Goal: Task Accomplishment & Management: Manage account settings

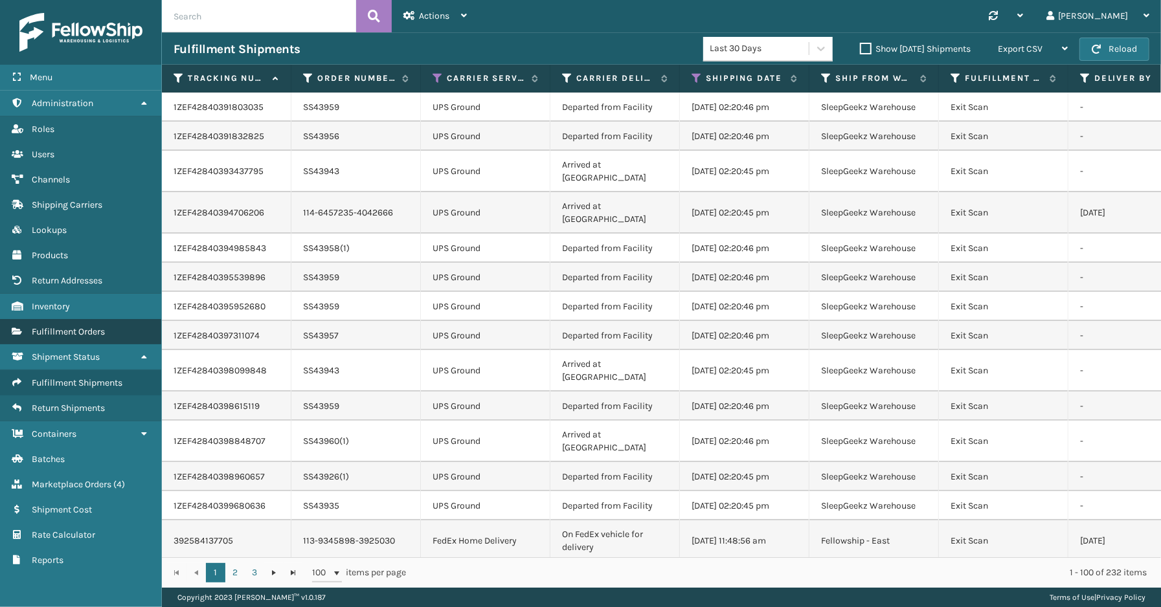
click at [99, 326] on span "Fulfillment Orders" at bounding box center [68, 331] width 73 height 11
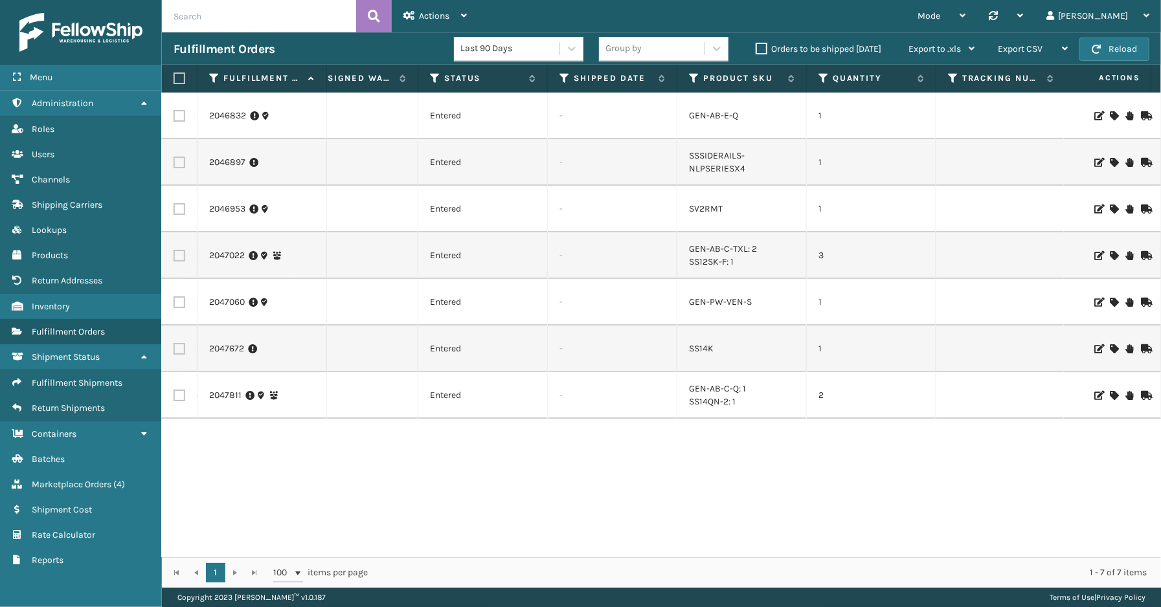
click at [1110, 162] on icon at bounding box center [1114, 162] width 8 height 9
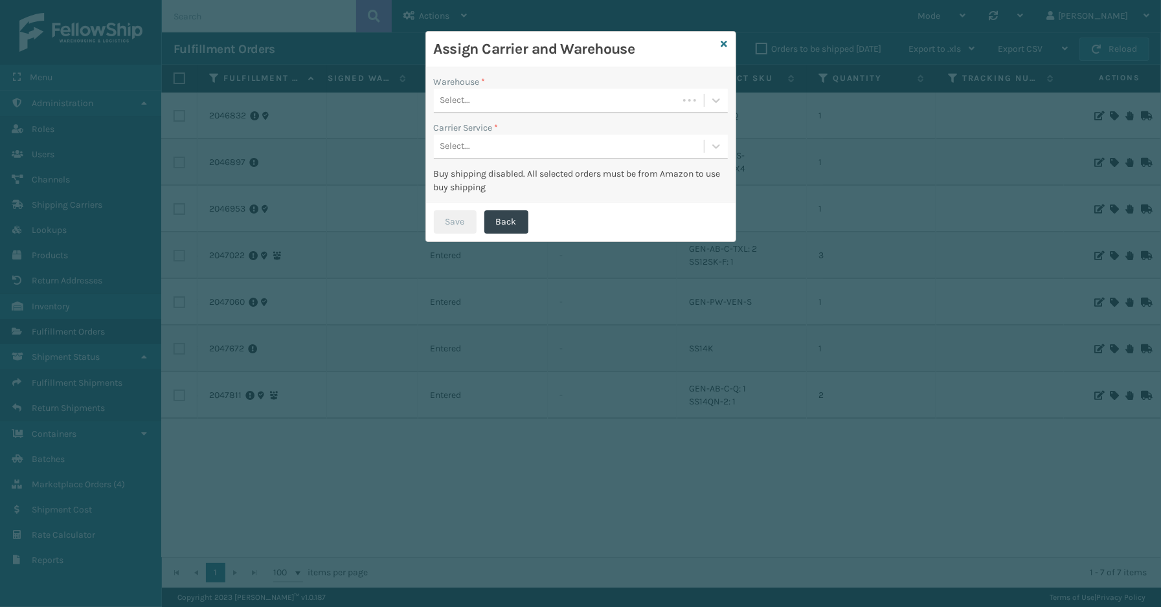
drag, startPoint x: 592, startPoint y: 108, endPoint x: 591, endPoint y: 102, distance: 6.5
click at [591, 106] on div "Select..." at bounding box center [556, 100] width 244 height 21
click at [489, 133] on div "SleepGeekz Warehouse" at bounding box center [581, 133] width 294 height 24
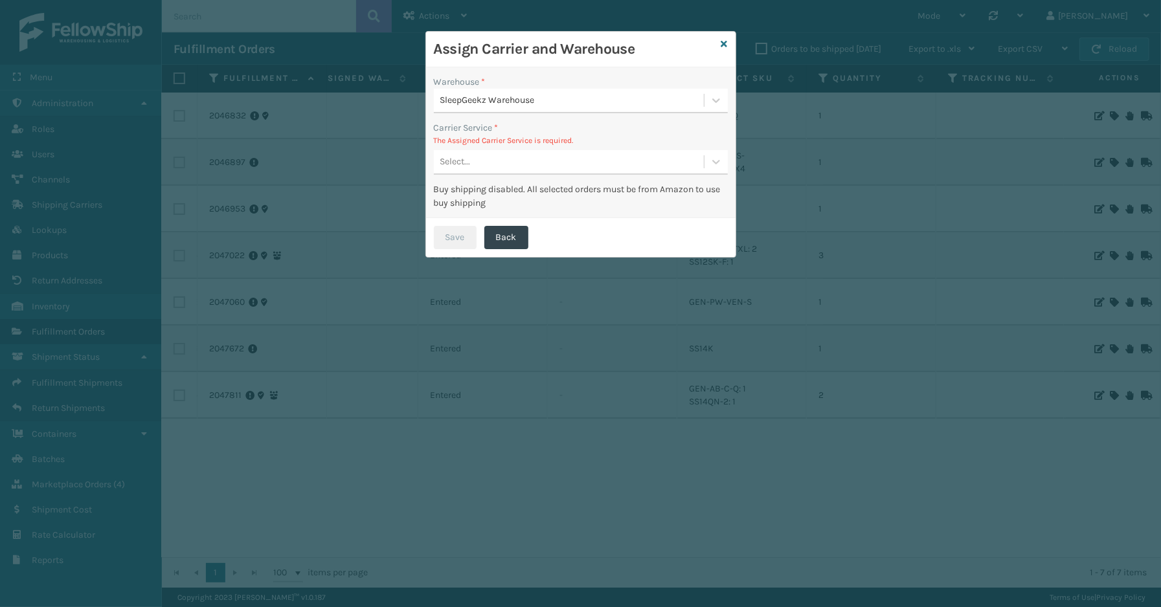
drag, startPoint x: 480, startPoint y: 164, endPoint x: 475, endPoint y: 176, distance: 13.3
click at [480, 164] on div "Select..." at bounding box center [569, 161] width 270 height 21
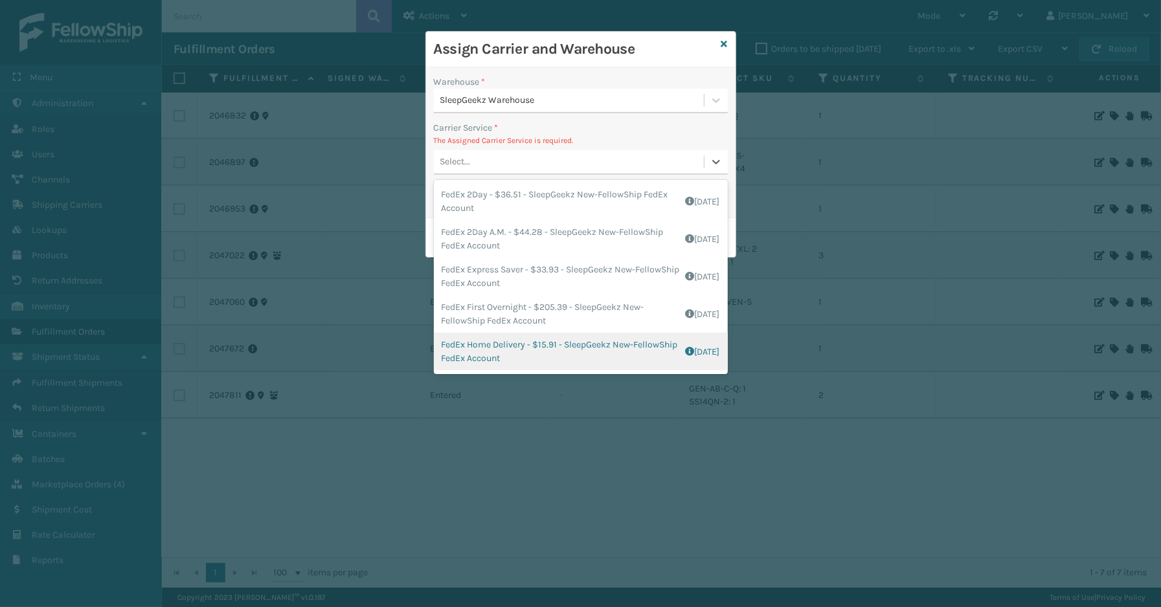
click at [487, 341] on div "FedEx Home Delivery - $15.91 - SleepGeekz New-FellowShip FedEx Account Shipping…" at bounding box center [581, 352] width 294 height 38
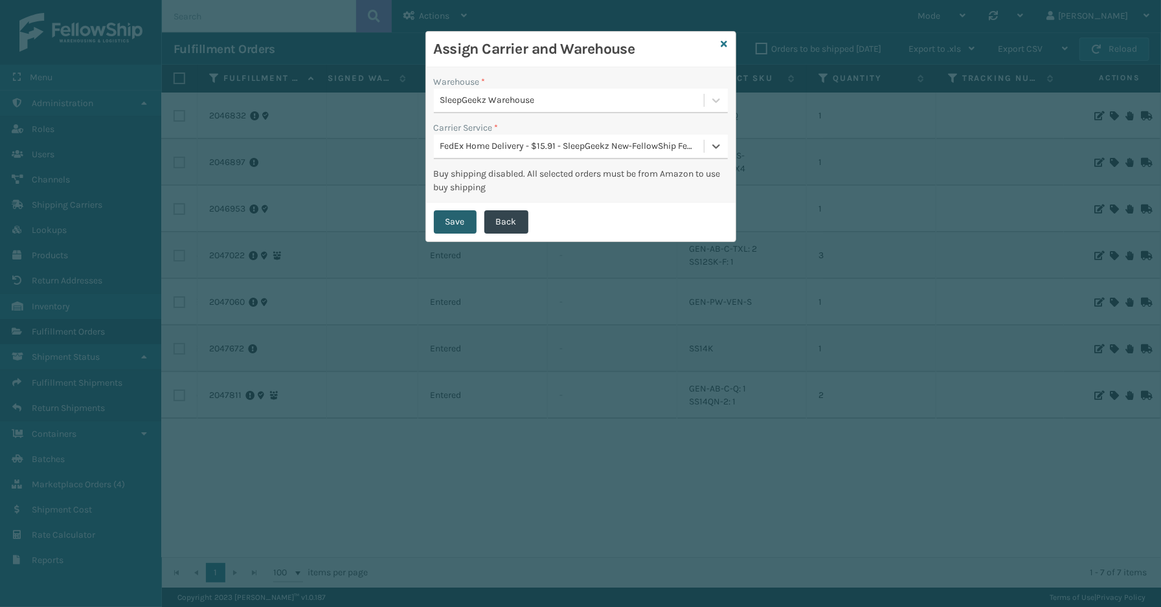
click at [467, 218] on button "Save" at bounding box center [455, 221] width 43 height 23
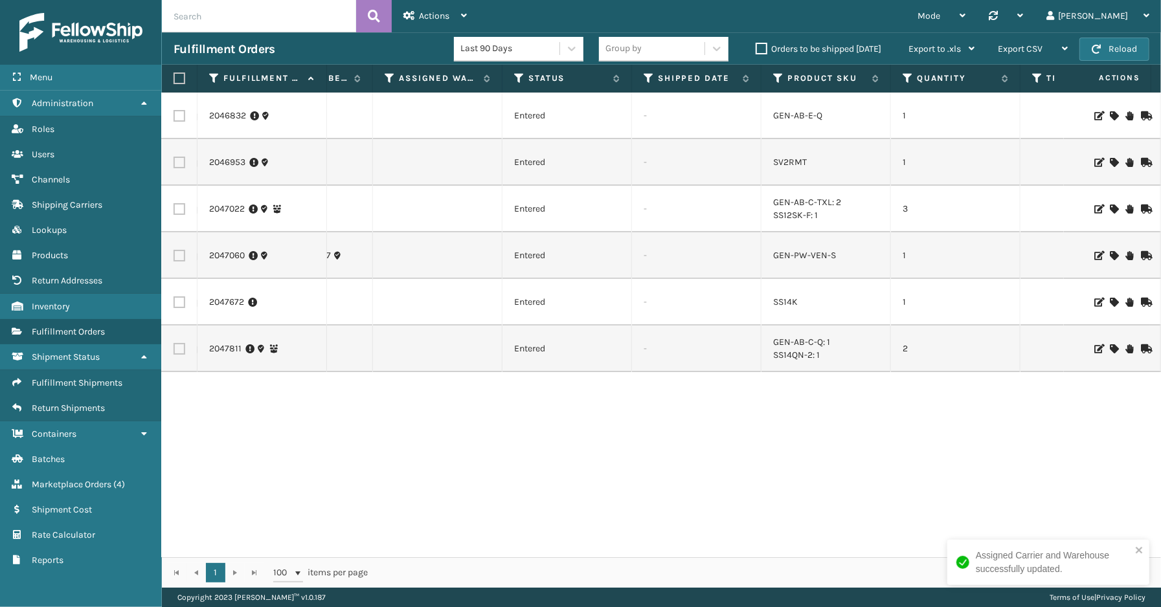
scroll to position [0, 476]
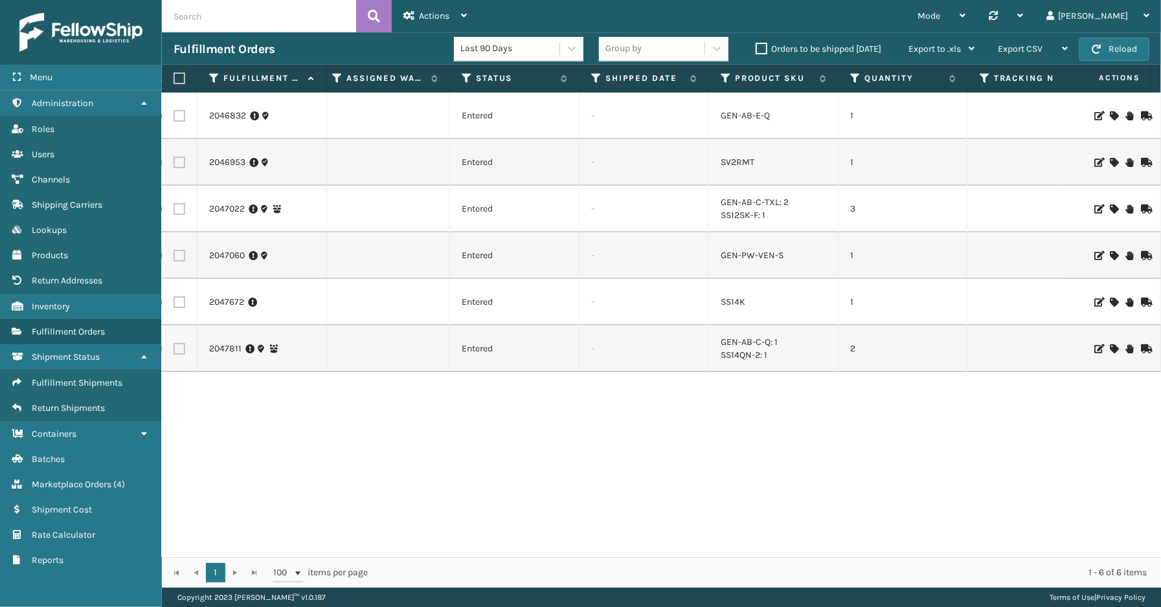
click at [1110, 159] on icon at bounding box center [1114, 162] width 8 height 9
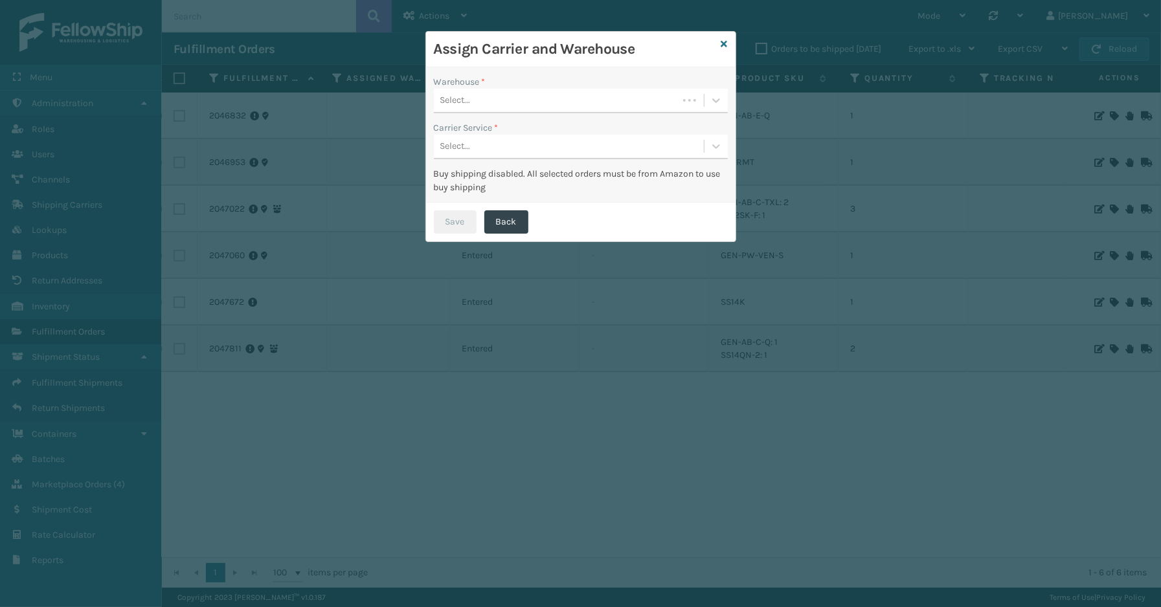
click at [467, 94] on div "Select..." at bounding box center [455, 101] width 30 height 14
click at [489, 133] on div "SleepGeekz Warehouse" at bounding box center [581, 133] width 294 height 24
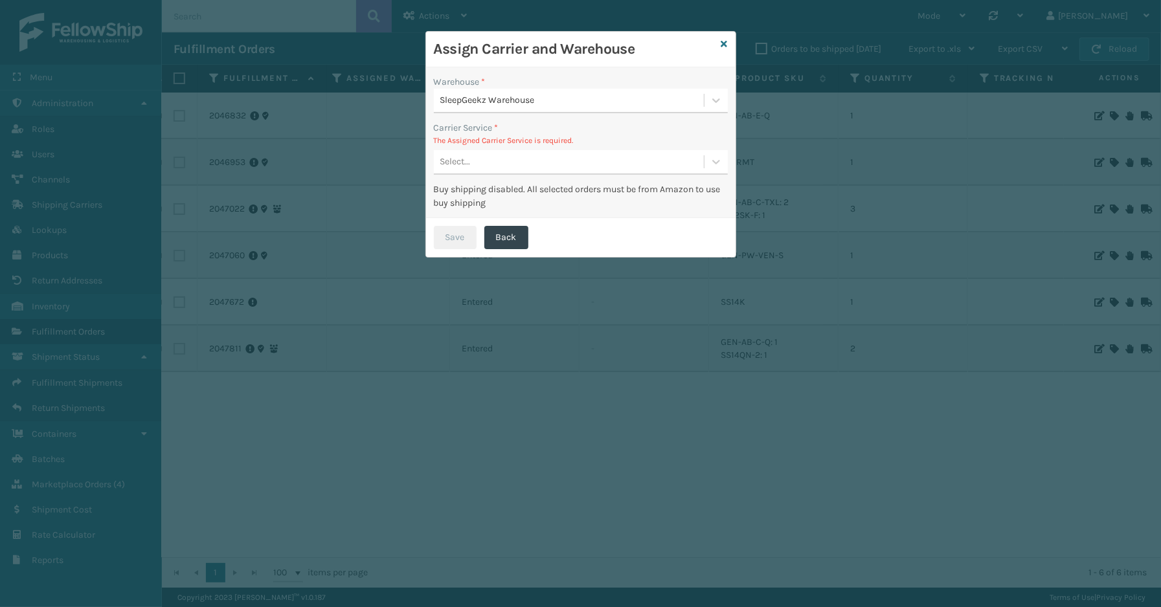
click at [531, 162] on div "Select..." at bounding box center [569, 161] width 270 height 21
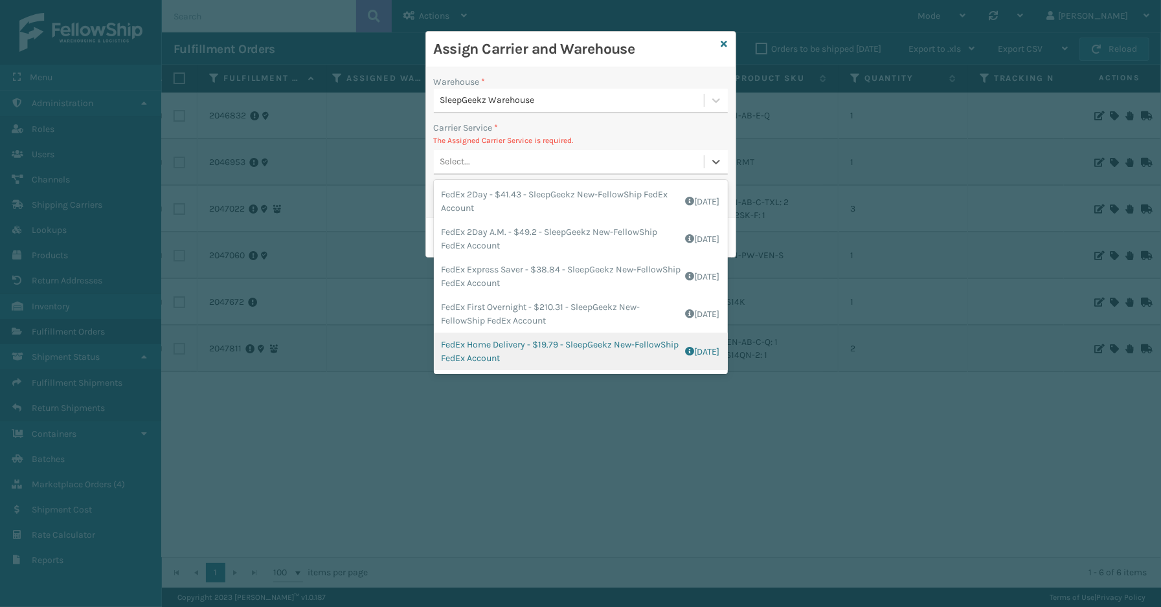
click at [513, 344] on div "FedEx Home Delivery - $19.79 - SleepGeekz New-FellowShip FedEx Account Shipping…" at bounding box center [581, 352] width 294 height 38
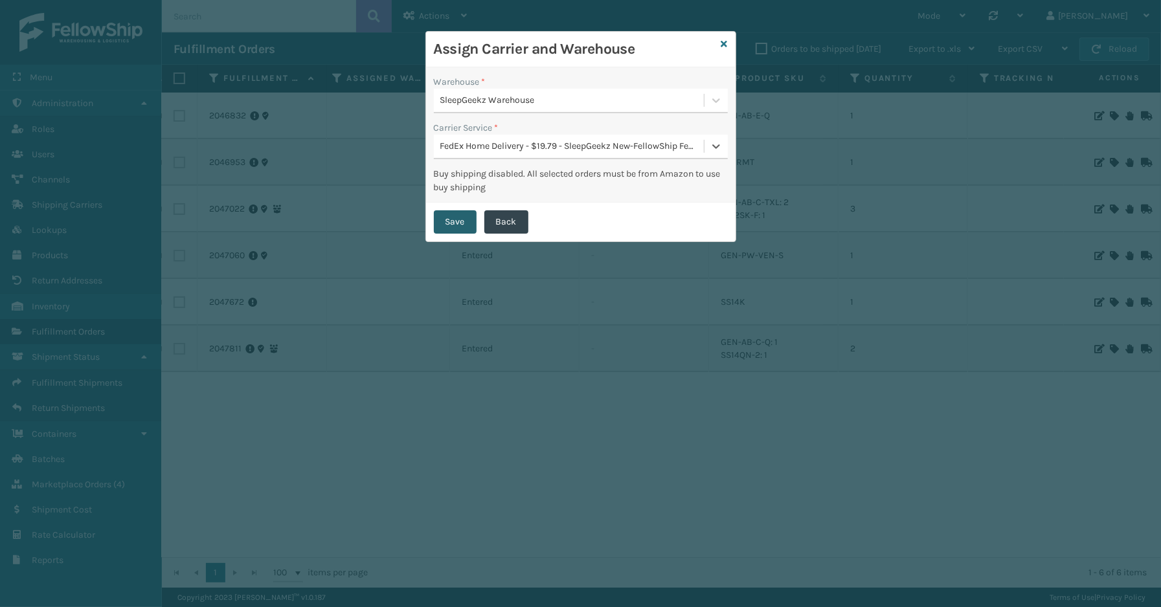
click at [464, 224] on button "Save" at bounding box center [455, 221] width 43 height 23
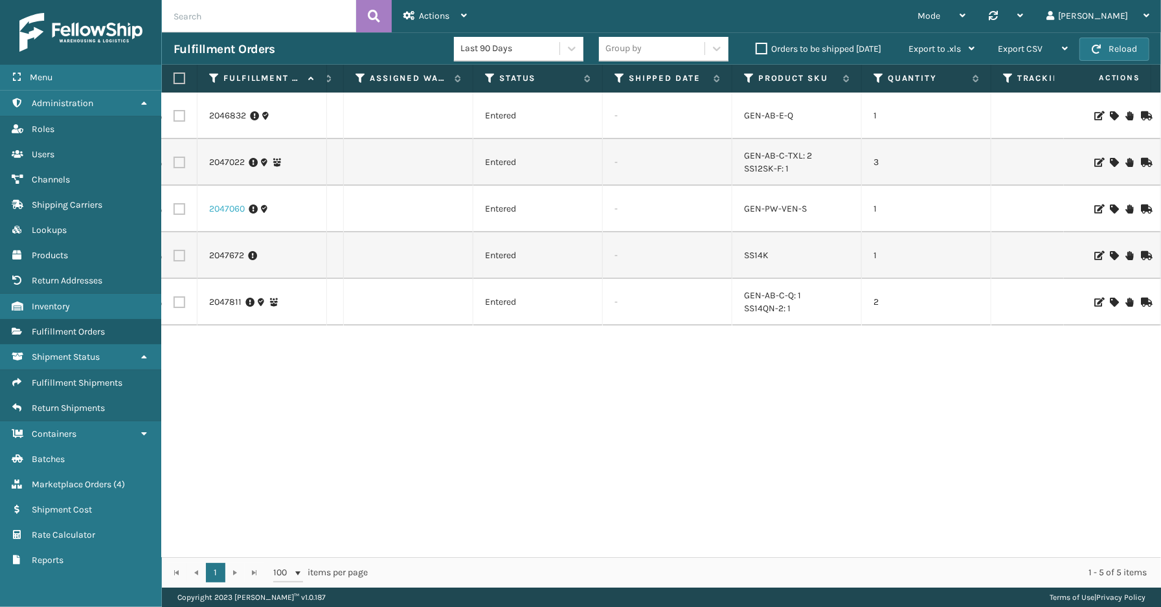
click at [233, 209] on link "2047060" at bounding box center [227, 209] width 36 height 13
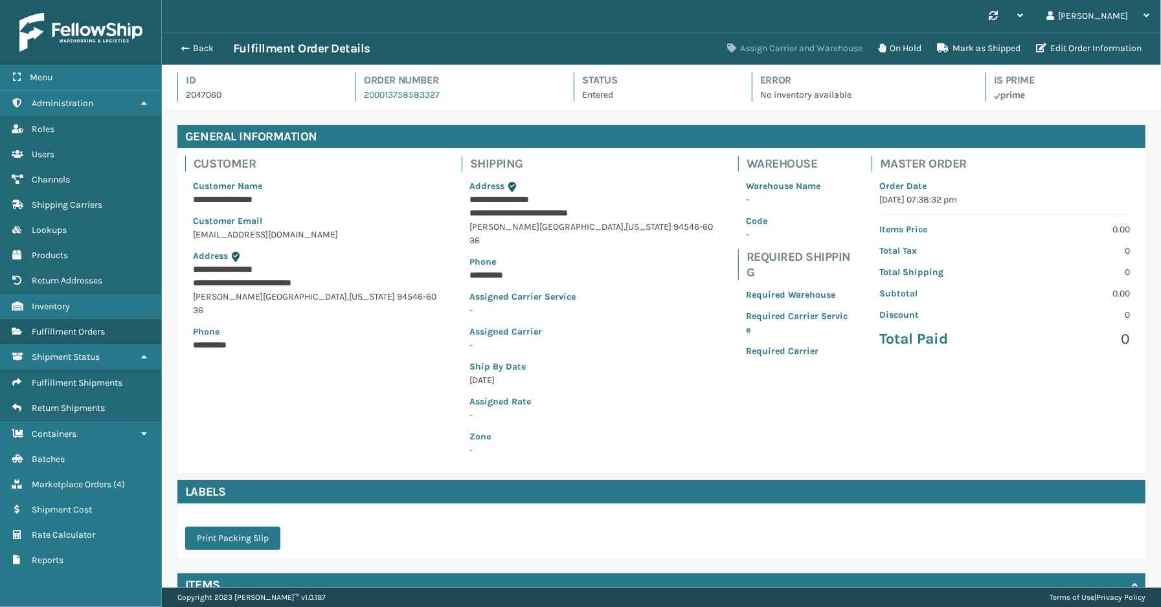
click at [801, 54] on button "Assign Carrier and Warehouse" at bounding box center [794, 49] width 151 height 26
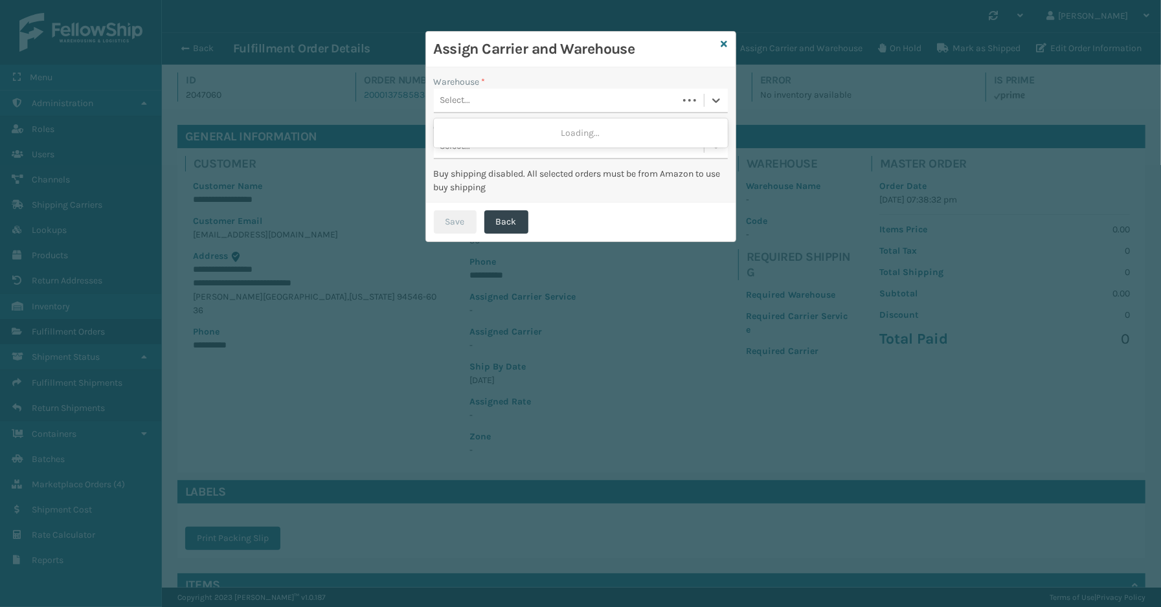
drag, startPoint x: 500, startPoint y: 102, endPoint x: 500, endPoint y: 121, distance: 19.4
click at [499, 102] on div "Select..." at bounding box center [556, 100] width 244 height 21
click at [500, 131] on div "Fellowship - West" at bounding box center [581, 133] width 294 height 24
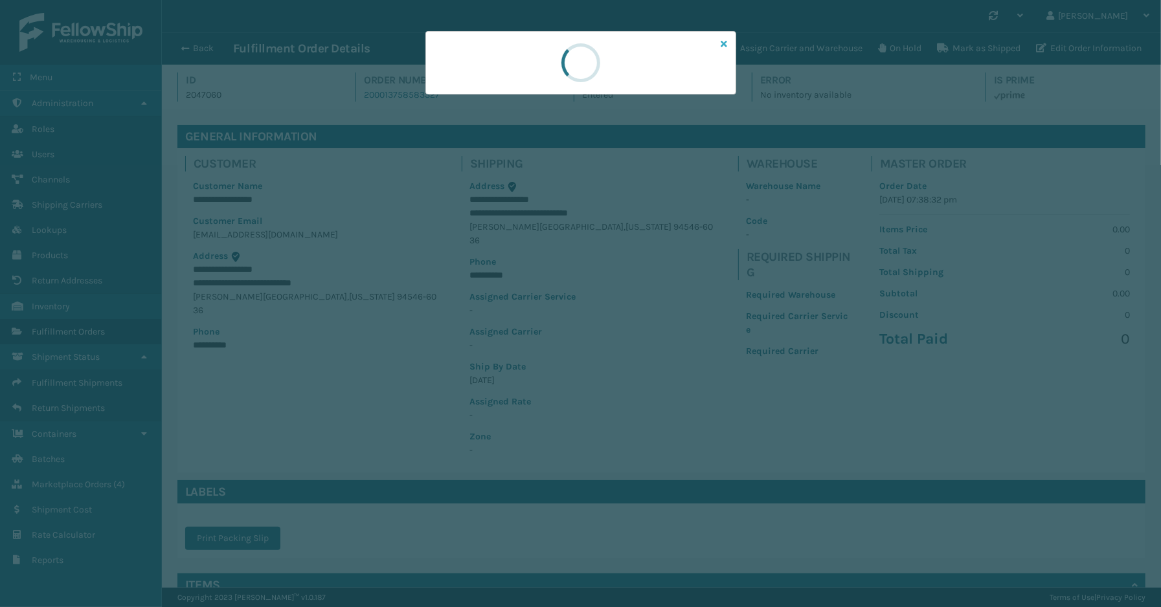
click at [722, 43] on icon at bounding box center [724, 43] width 6 height 9
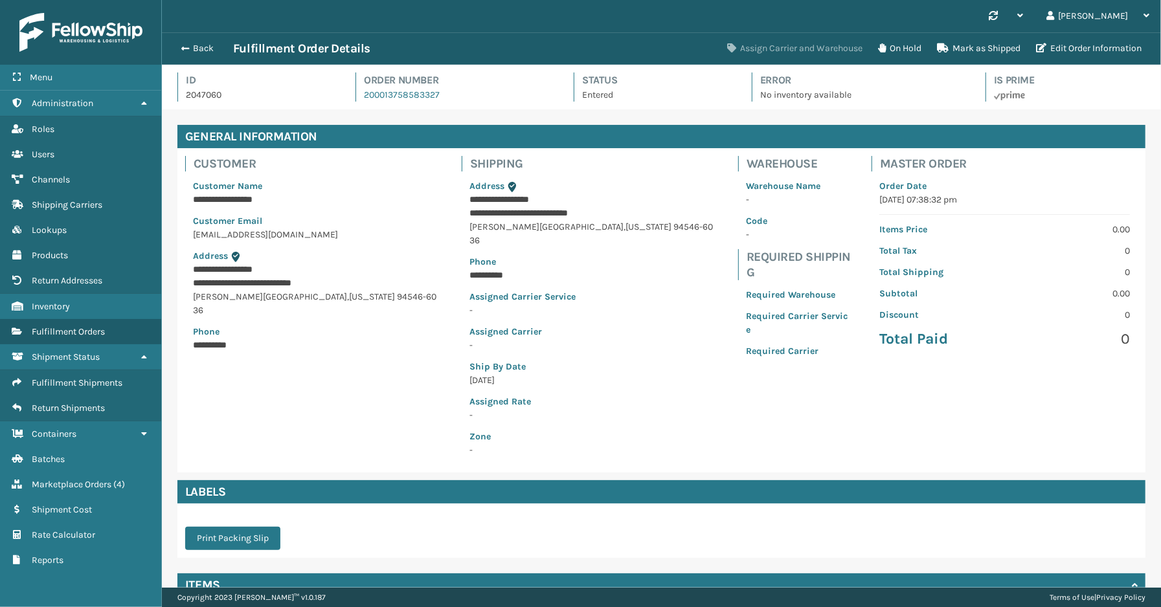
click at [761, 47] on button "Assign Carrier and Warehouse" at bounding box center [794, 49] width 151 height 26
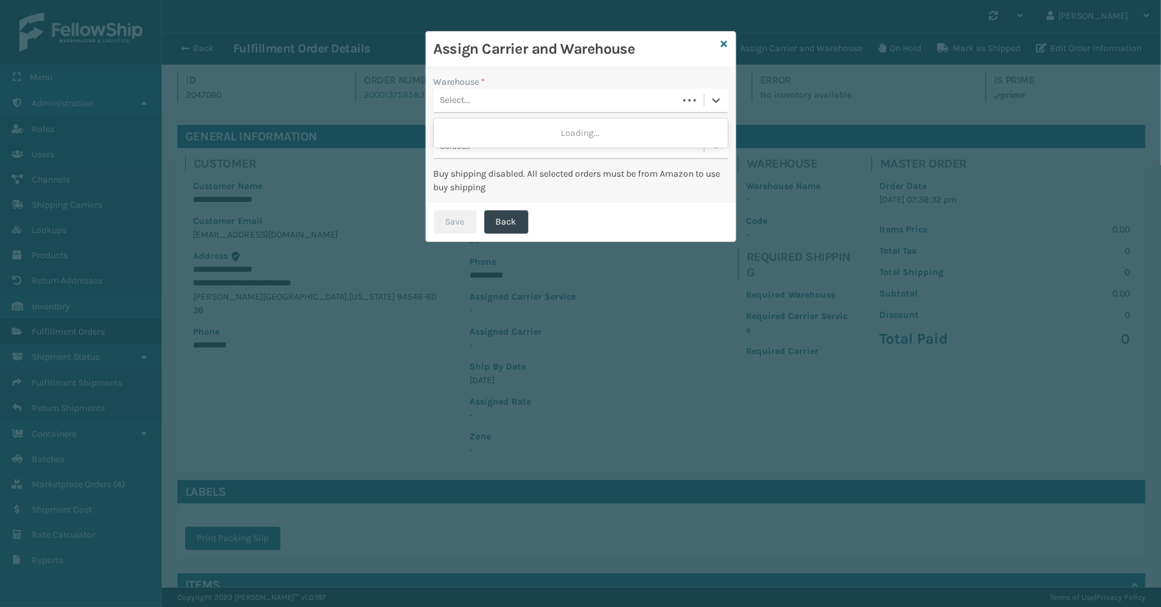
click at [490, 104] on div "Select..." at bounding box center [556, 100] width 244 height 21
click at [486, 128] on div "Fellowship - West" at bounding box center [581, 133] width 294 height 24
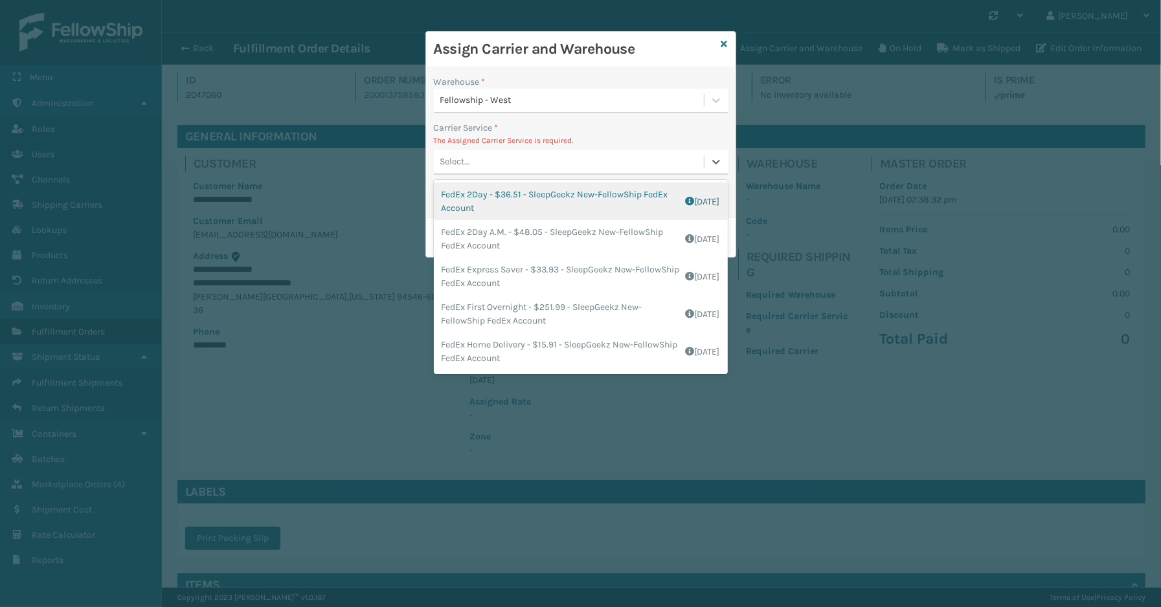
click at [488, 152] on div "Select..." at bounding box center [569, 161] width 270 height 21
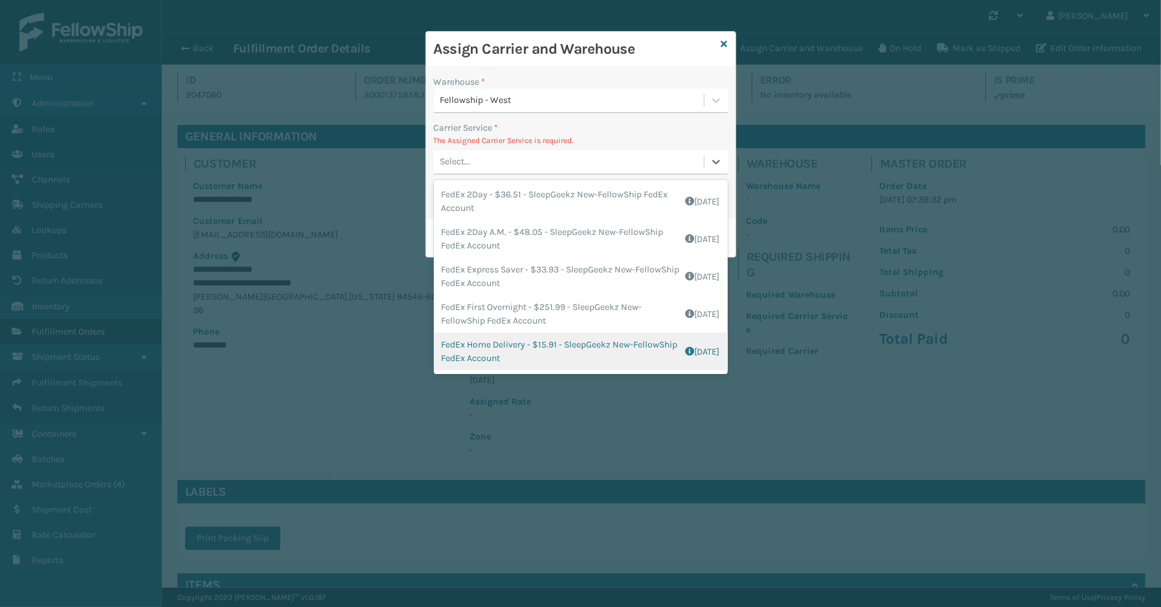
click at [486, 340] on div "FedEx Home Delivery - $15.91 - SleepGeekz New-FellowShip FedEx Account Shipping…" at bounding box center [581, 352] width 294 height 38
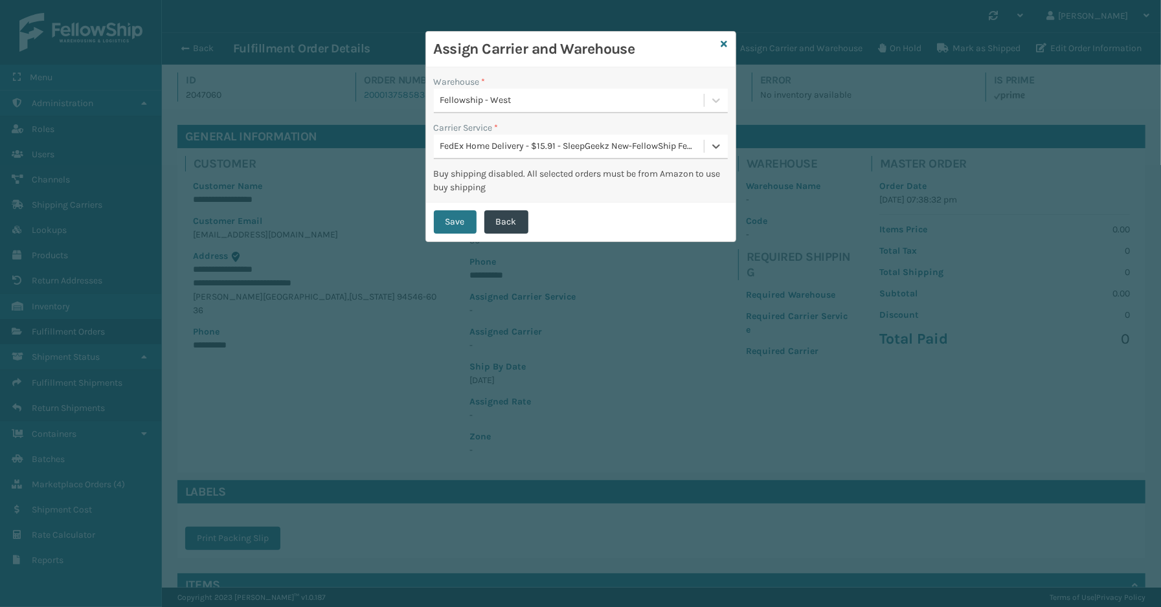
click at [454, 197] on div "Warehouse * Fellowship - West Carrier Service * option FedEx Home Delivery - $1…" at bounding box center [580, 134] width 309 height 135
click at [456, 214] on button "Save" at bounding box center [455, 221] width 43 height 23
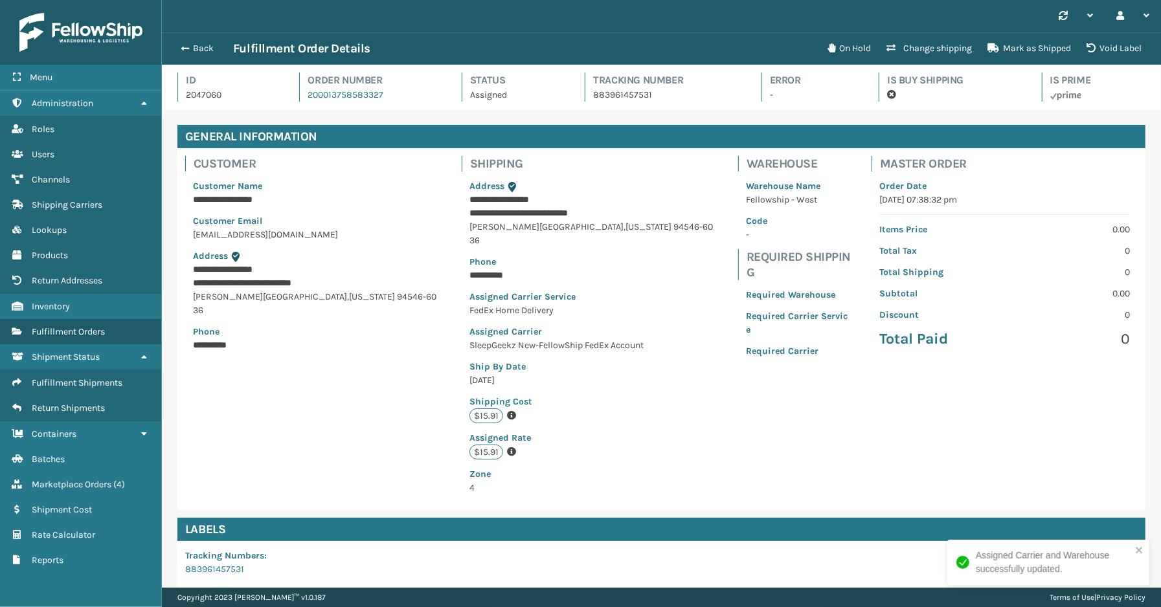
scroll to position [30, 999]
click at [218, 52] on button "Back" at bounding box center [203, 49] width 60 height 12
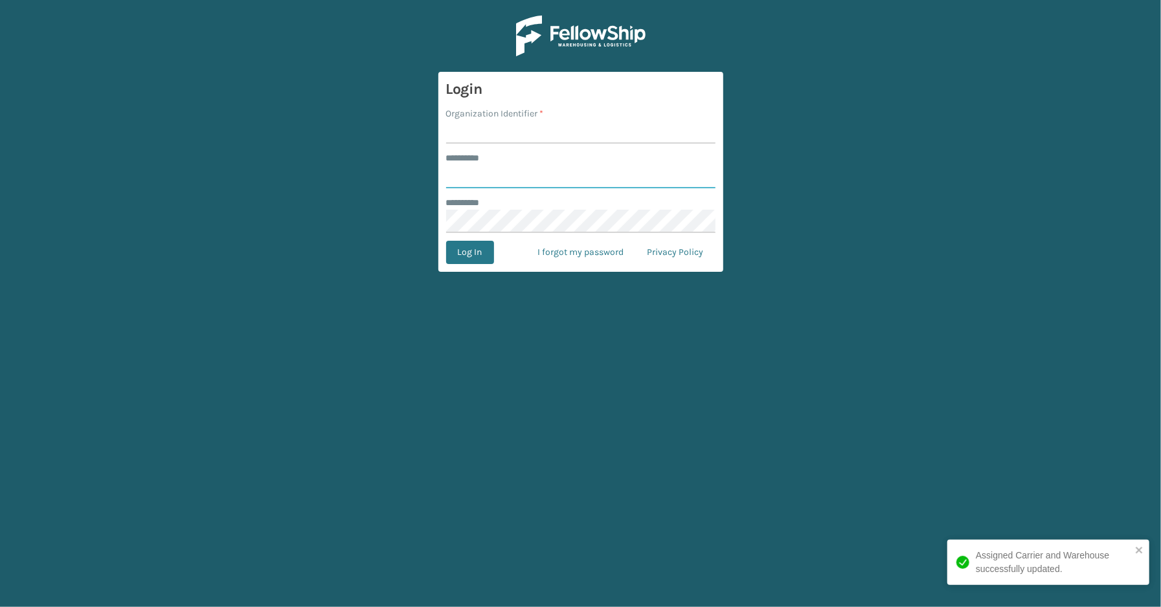
type input "*****"
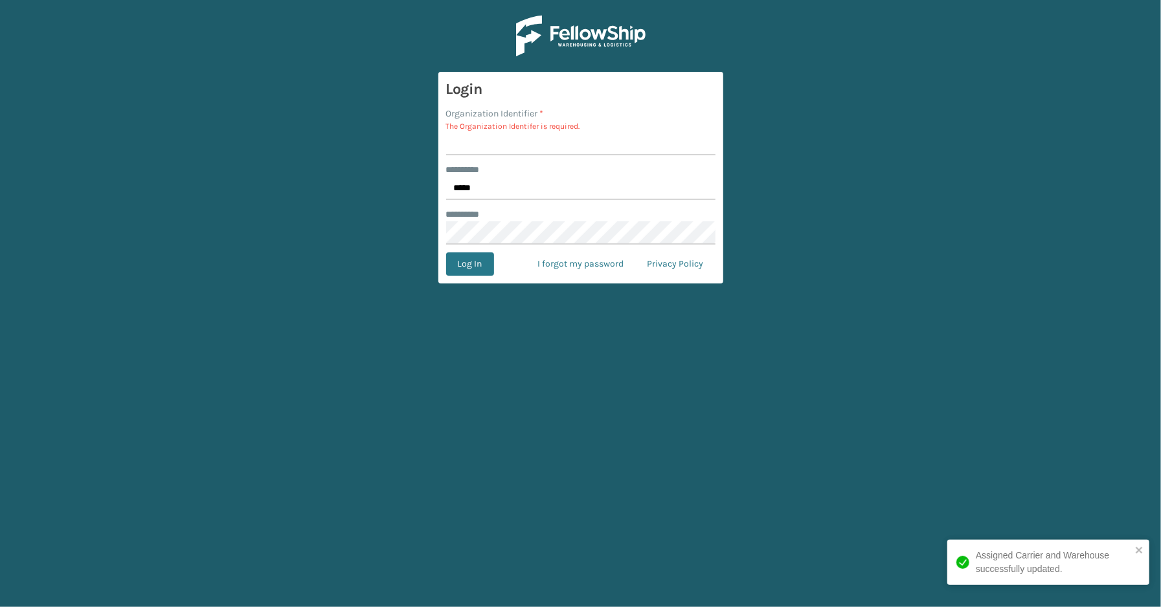
click at [480, 128] on p "The Organization Identifer is required." at bounding box center [580, 126] width 269 height 12
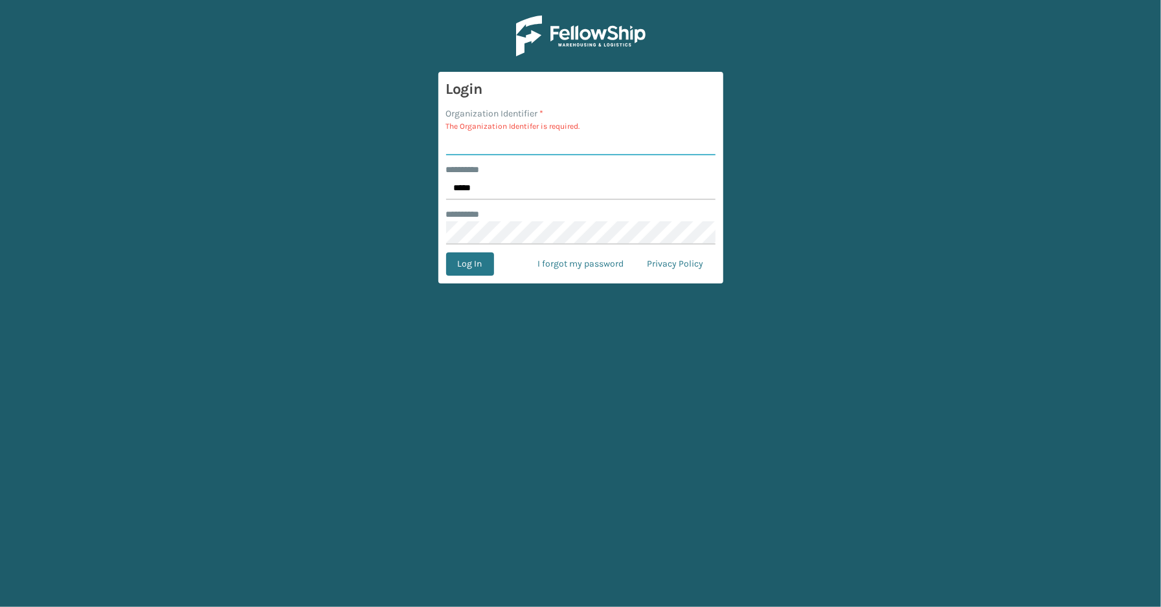
click at [592, 137] on input "Organization Identifier *" at bounding box center [580, 143] width 269 height 23
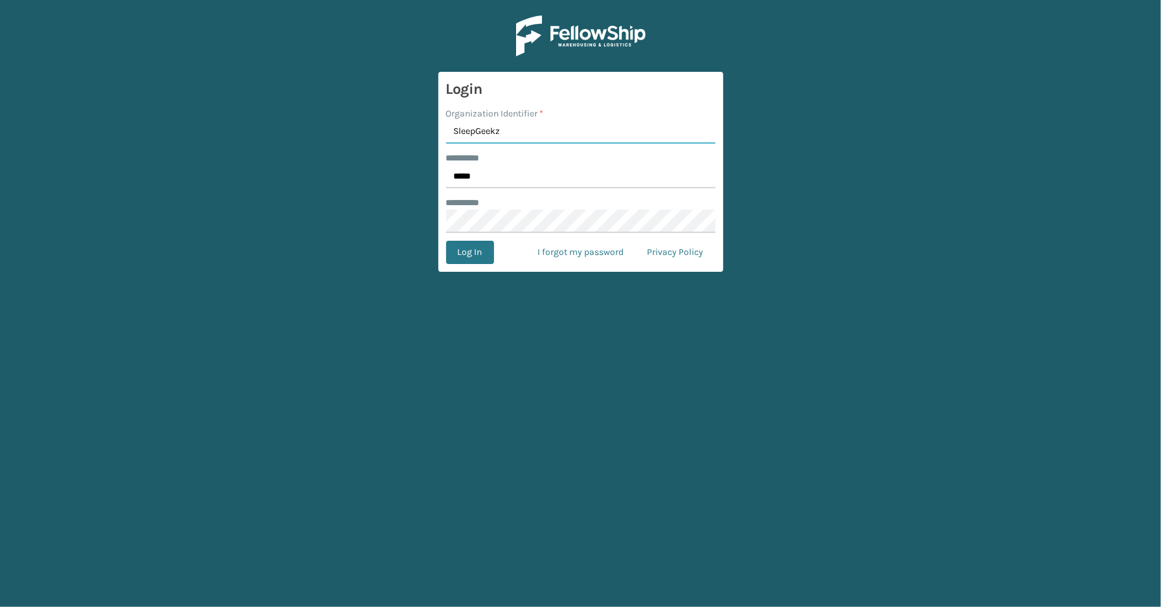
type input "SleepGeekz"
click at [446, 241] on button "Log In" at bounding box center [470, 252] width 48 height 23
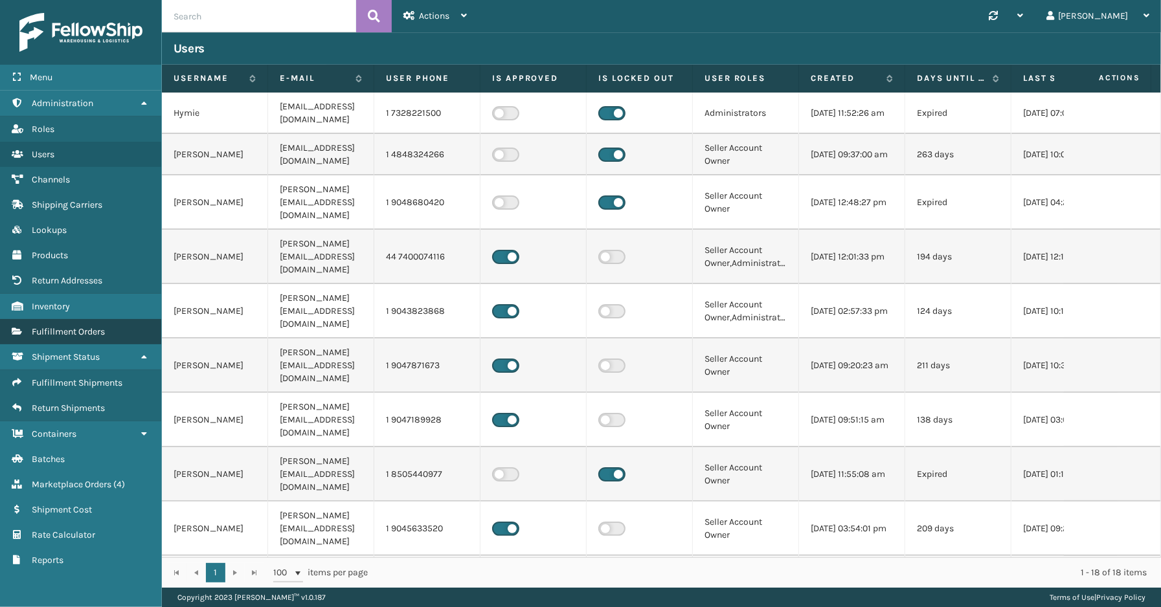
click at [80, 326] on span "Fulfillment Orders" at bounding box center [68, 331] width 73 height 11
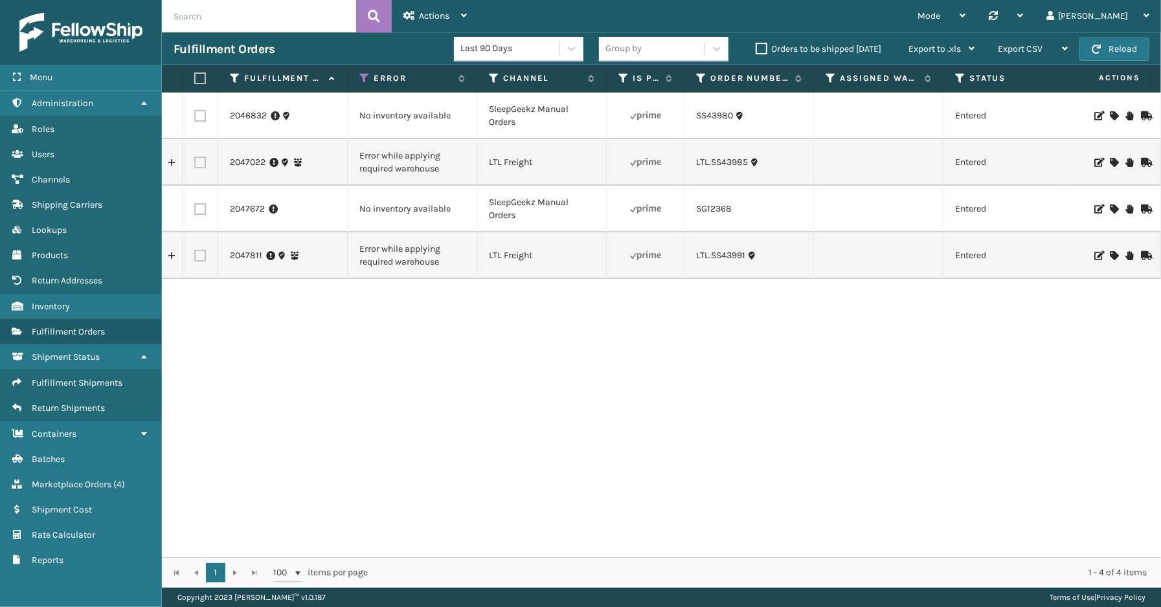
click at [451, 21] on div "Actions" at bounding box center [434, 16] width 63 height 32
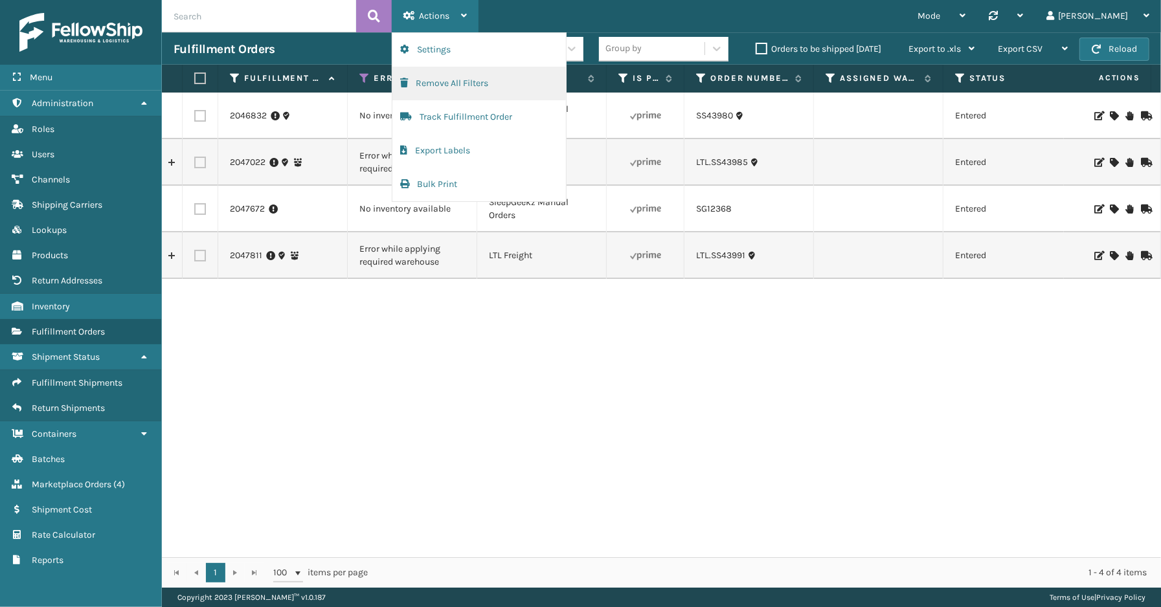
click at [456, 82] on button "Remove All Filters" at bounding box center [478, 84] width 173 height 34
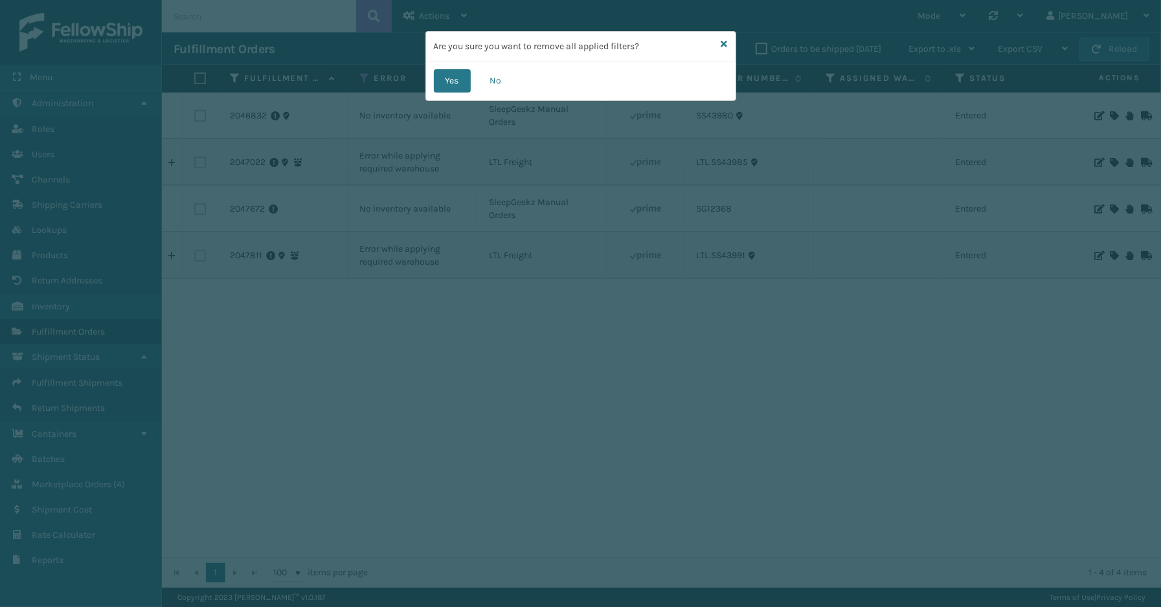
click at [475, 81] on div "Yes No" at bounding box center [580, 80] width 309 height 39
click at [456, 84] on button "Yes" at bounding box center [452, 80] width 37 height 23
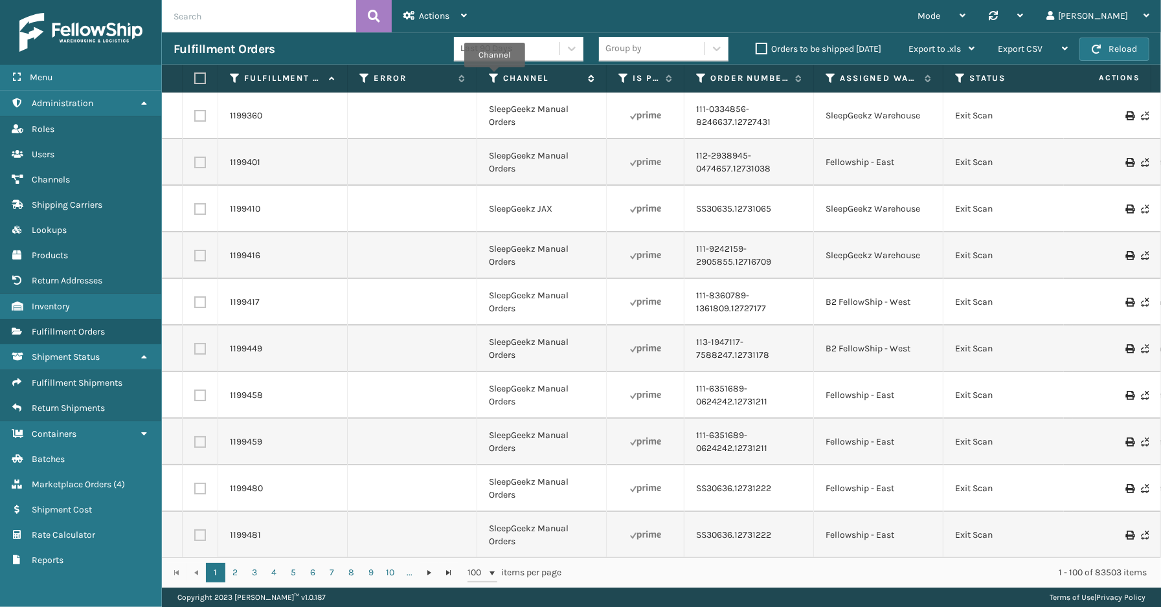
click at [495, 76] on icon at bounding box center [494, 79] width 10 height 12
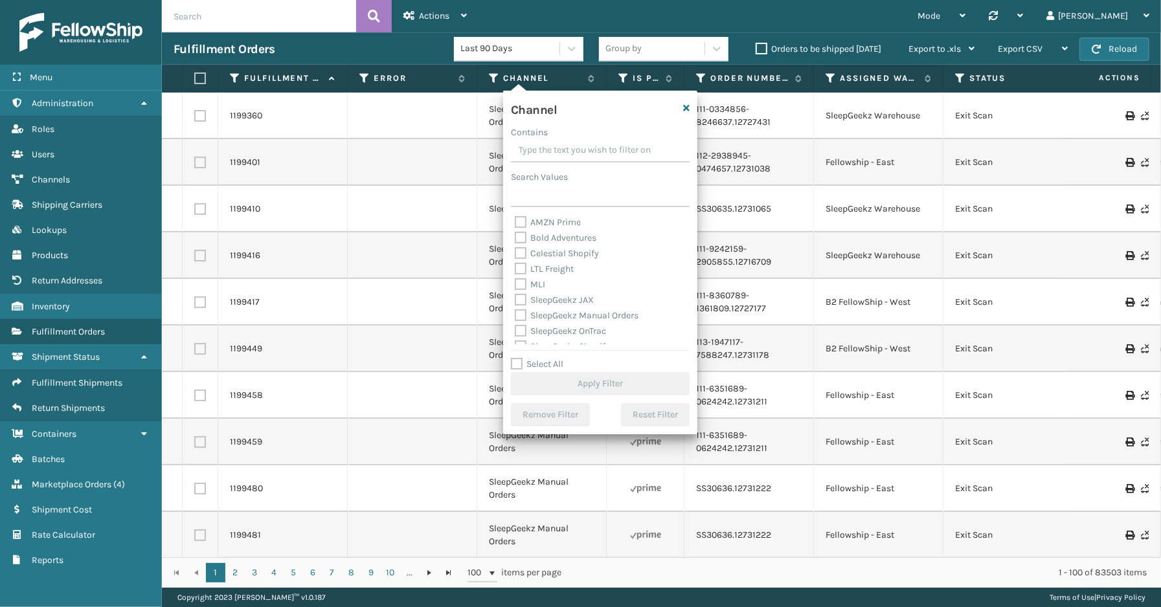
click at [540, 368] on label "Select All" at bounding box center [537, 364] width 52 height 11
click at [540, 358] on input "Select All" at bounding box center [608, 357] width 194 height 1
checkbox input "true"
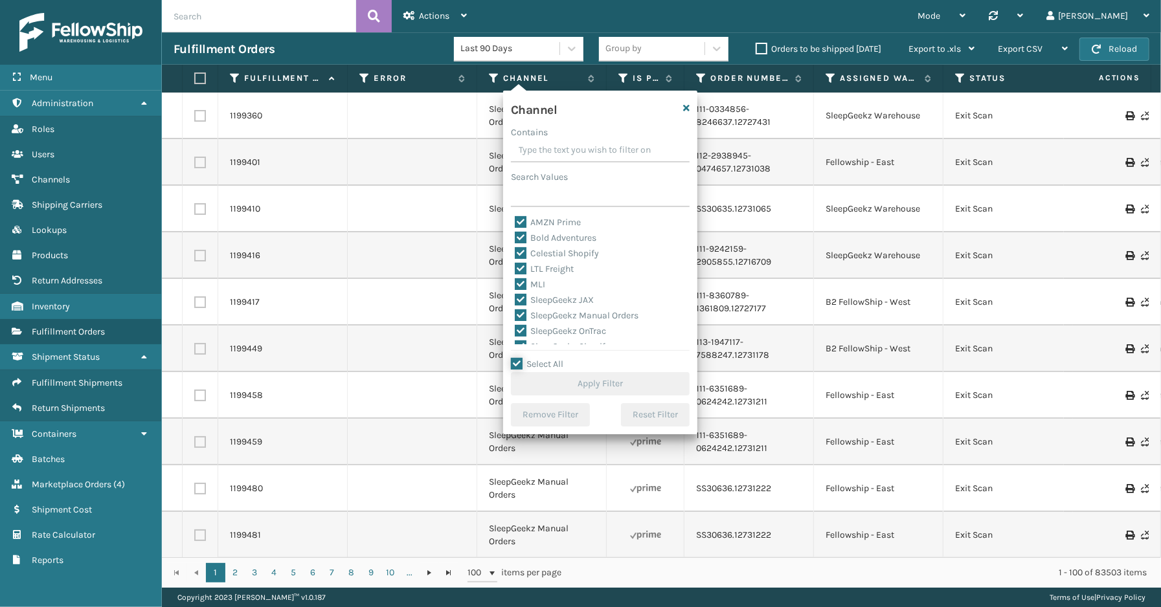
checkbox input "true"
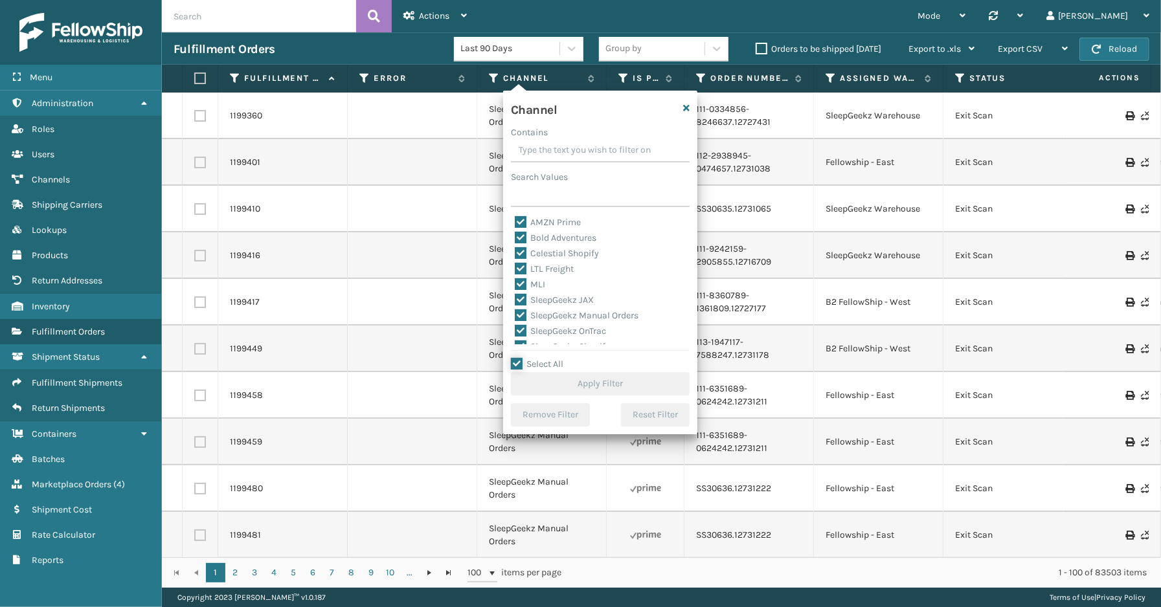
checkbox input "true"
click at [541, 272] on label "LTL Freight" at bounding box center [544, 268] width 59 height 11
click at [515, 270] on input "LTL Freight" at bounding box center [515, 266] width 1 height 8
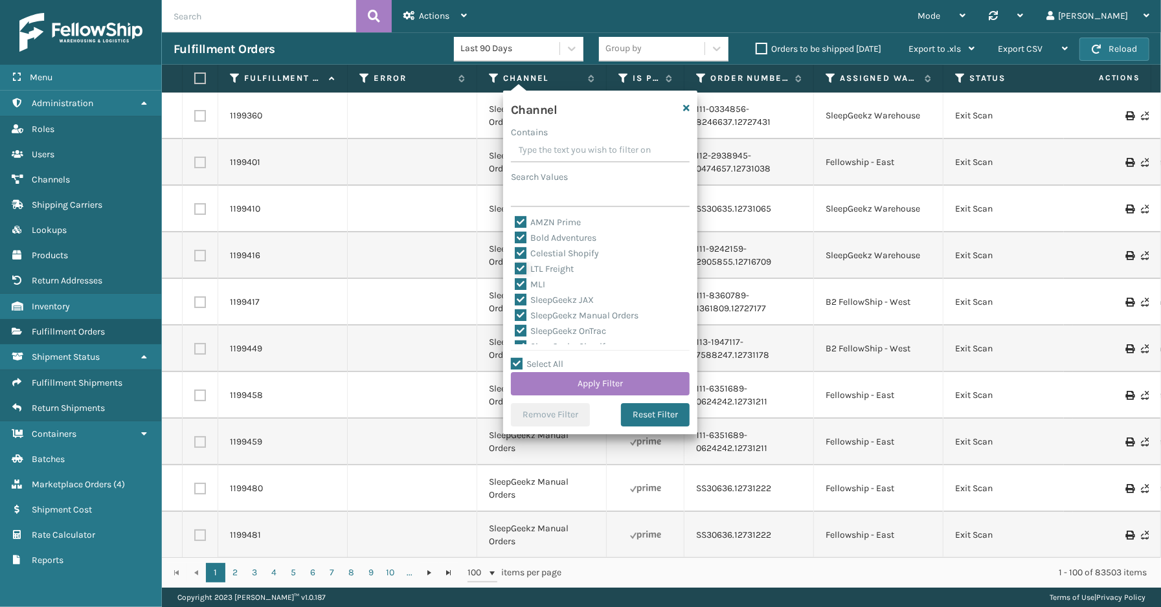
checkbox input "false"
click at [581, 387] on button "Apply Filter" at bounding box center [600, 383] width 179 height 23
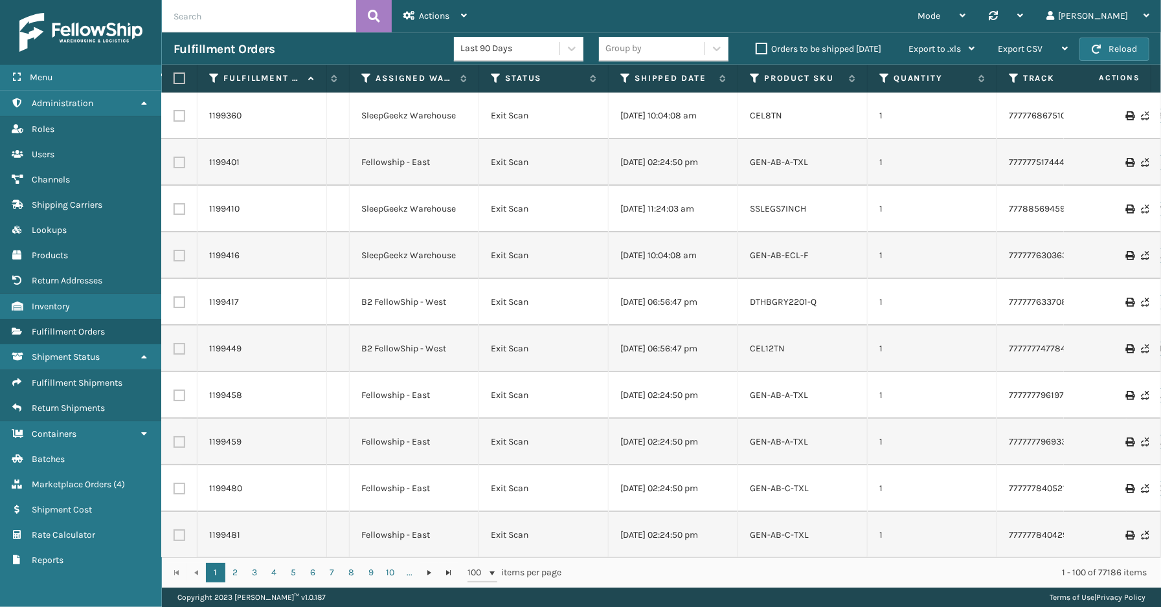
scroll to position [0, 493]
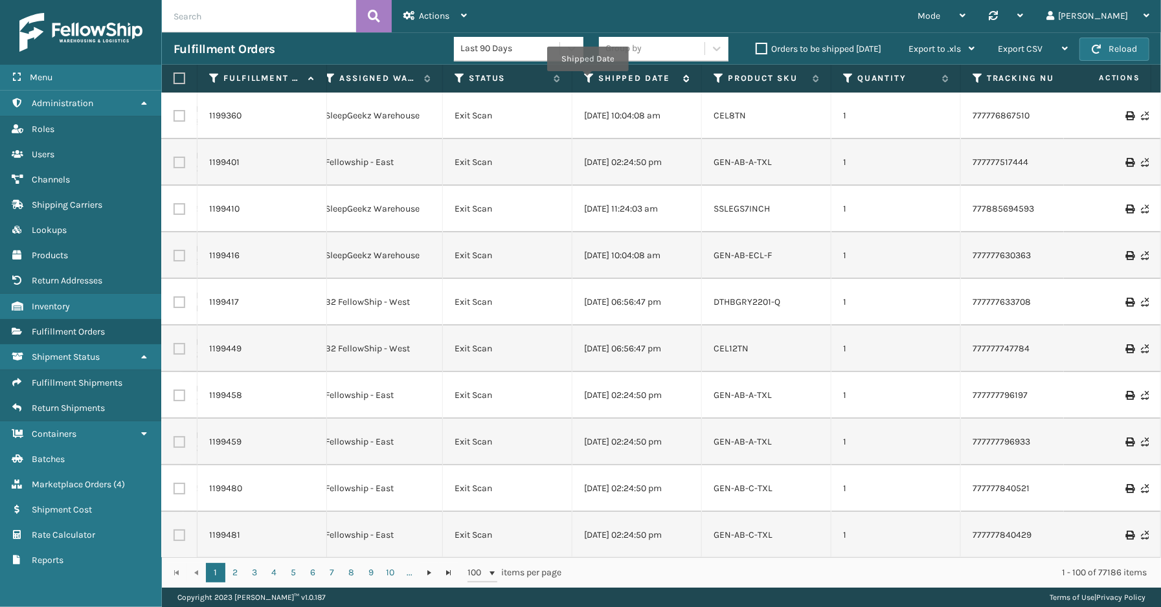
click at [587, 80] on icon at bounding box center [589, 79] width 10 height 12
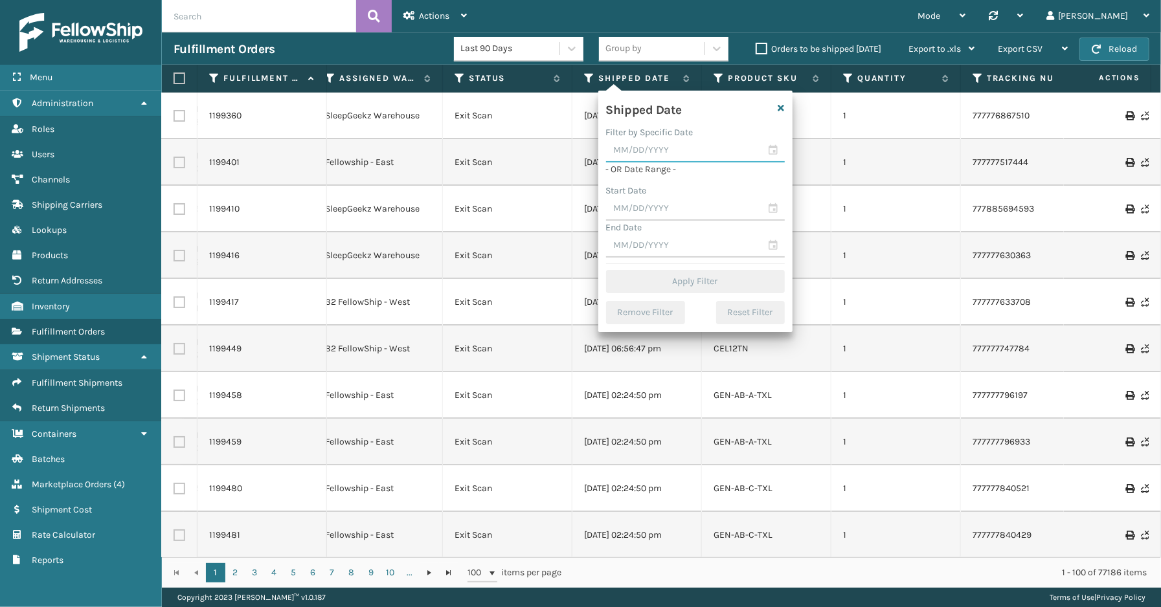
click at [776, 150] on input "text" at bounding box center [695, 150] width 179 height 23
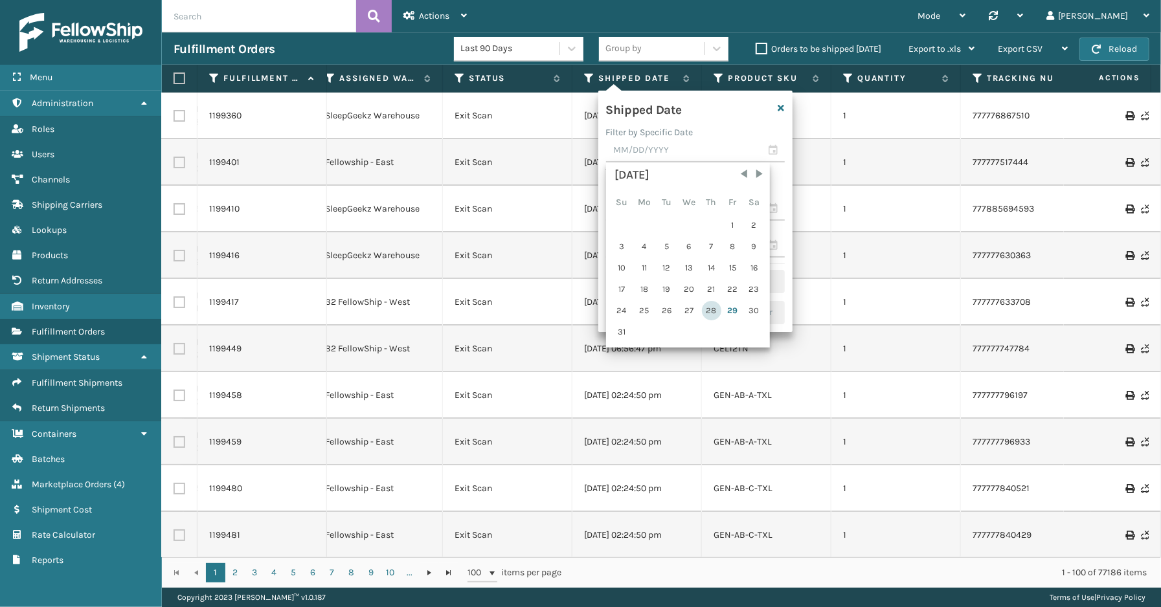
click at [712, 309] on div "28" at bounding box center [711, 310] width 19 height 19
type input "[DATE]"
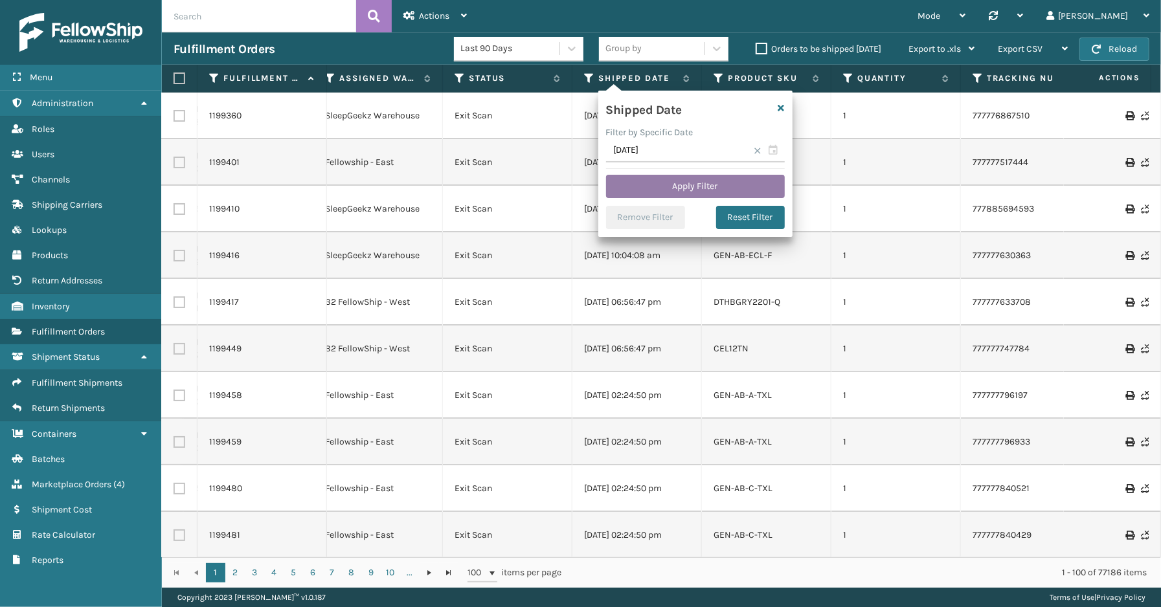
click at [659, 184] on button "Apply Filter" at bounding box center [695, 186] width 179 height 23
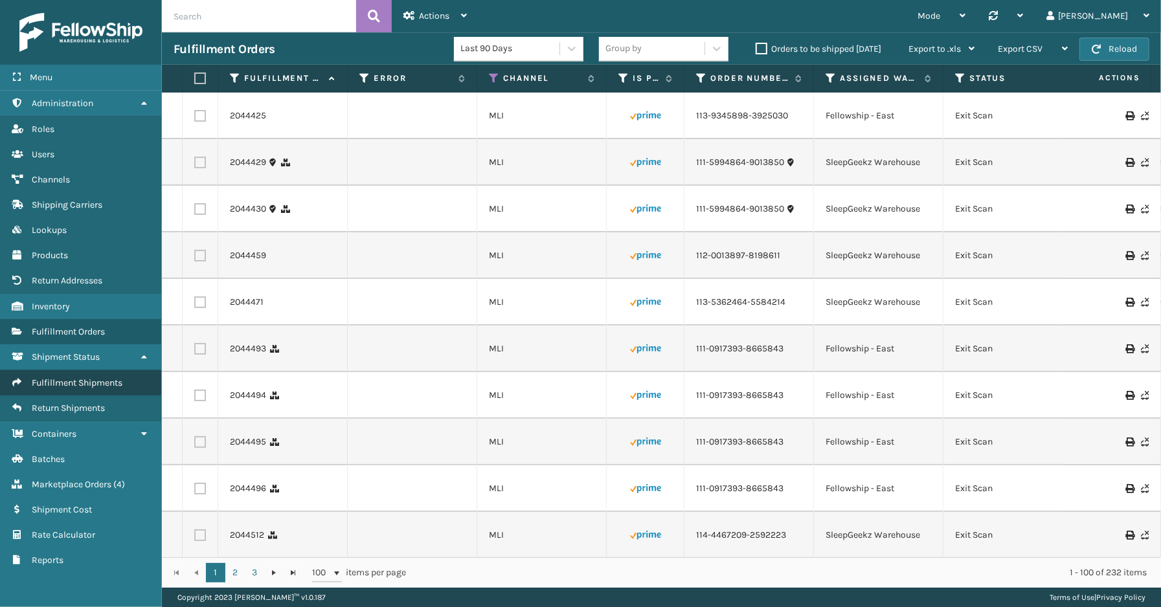
click at [89, 377] on span "Fulfillment Shipments" at bounding box center [77, 382] width 91 height 11
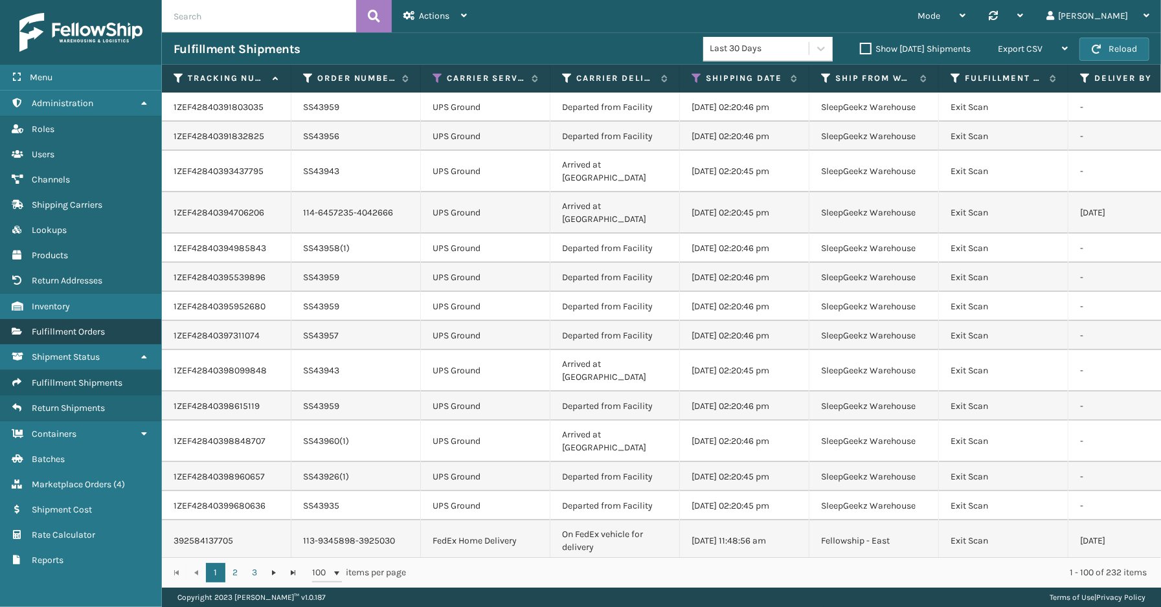
click at [73, 330] on link "Fulfillment Orders" at bounding box center [80, 331] width 161 height 25
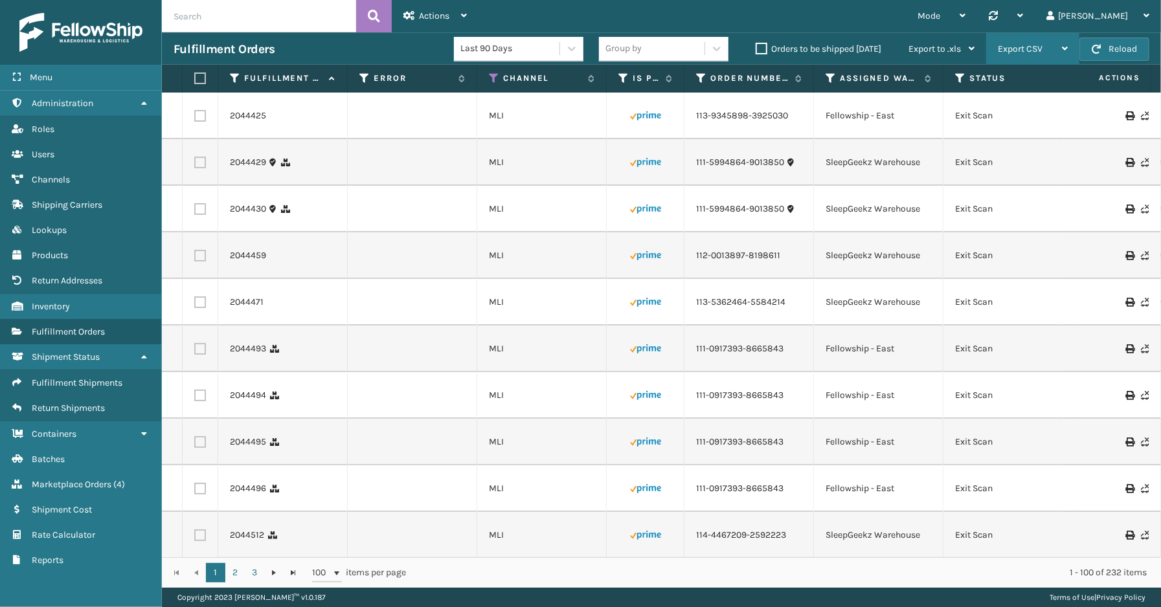
click at [1012, 52] on span "Export CSV" at bounding box center [1020, 48] width 45 height 11
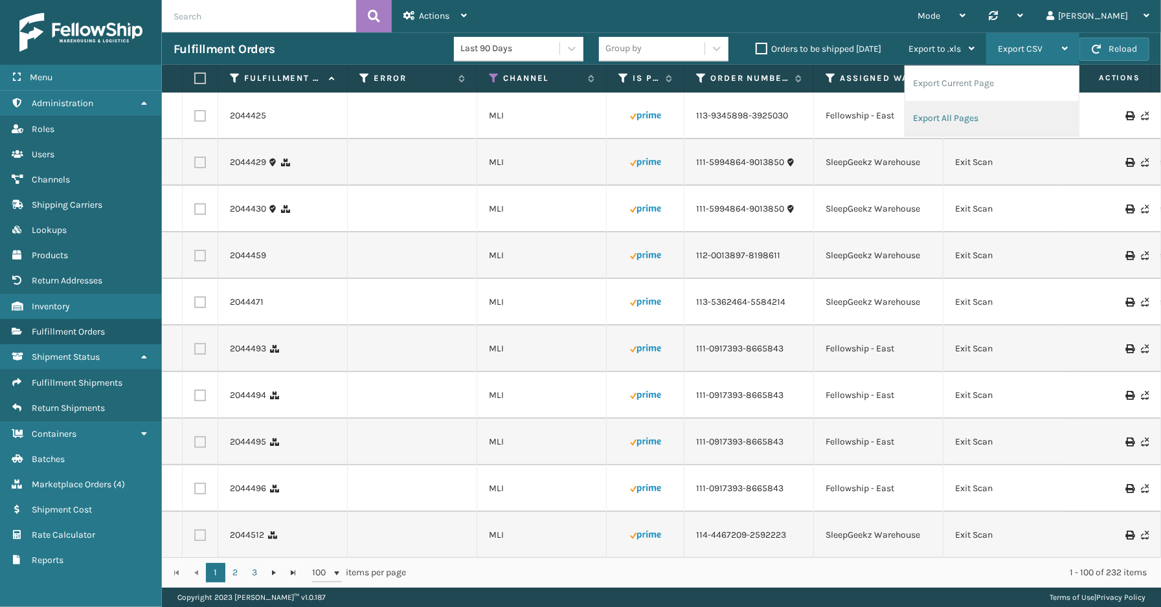
click at [948, 118] on li "Export All Pages" at bounding box center [991, 118] width 173 height 35
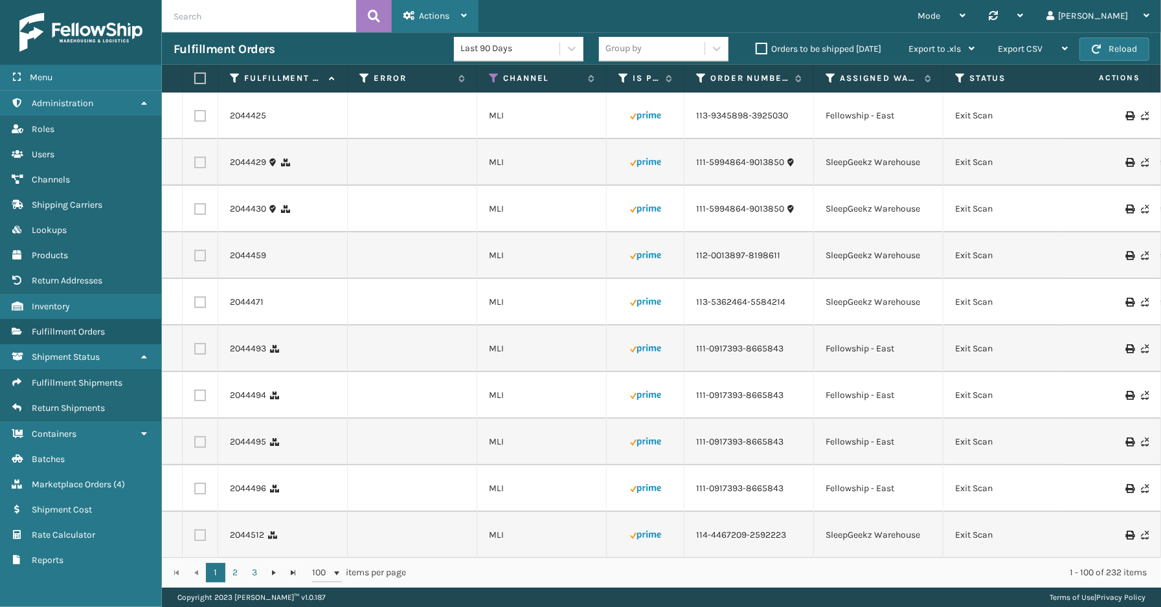
click at [442, 12] on span "Actions" at bounding box center [434, 15] width 30 height 11
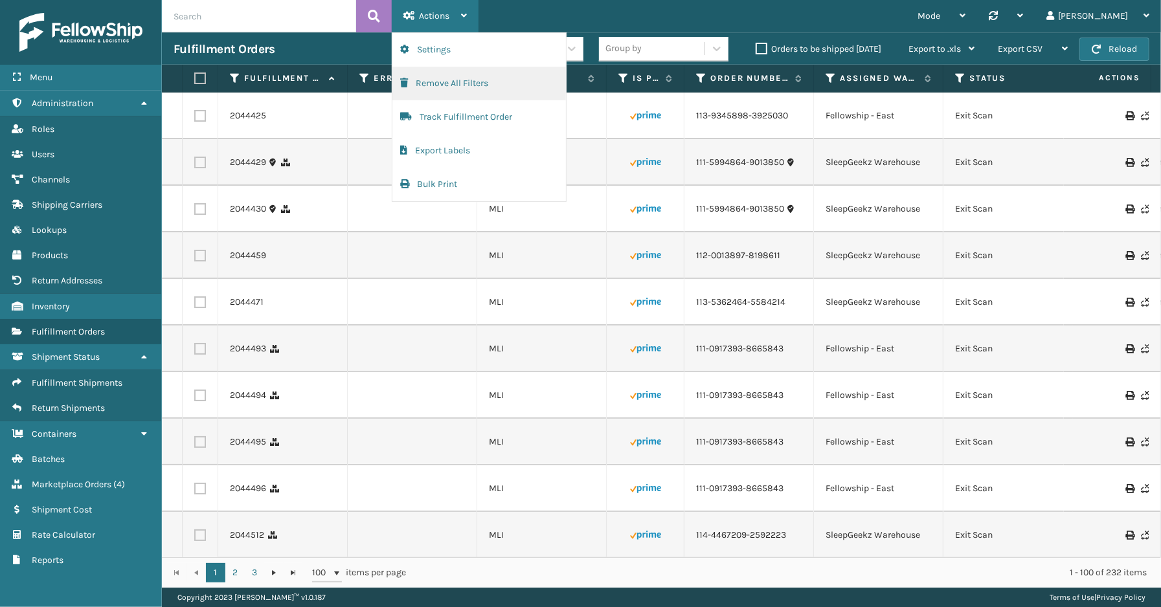
click at [429, 80] on button "Remove All Filters" at bounding box center [478, 84] width 173 height 34
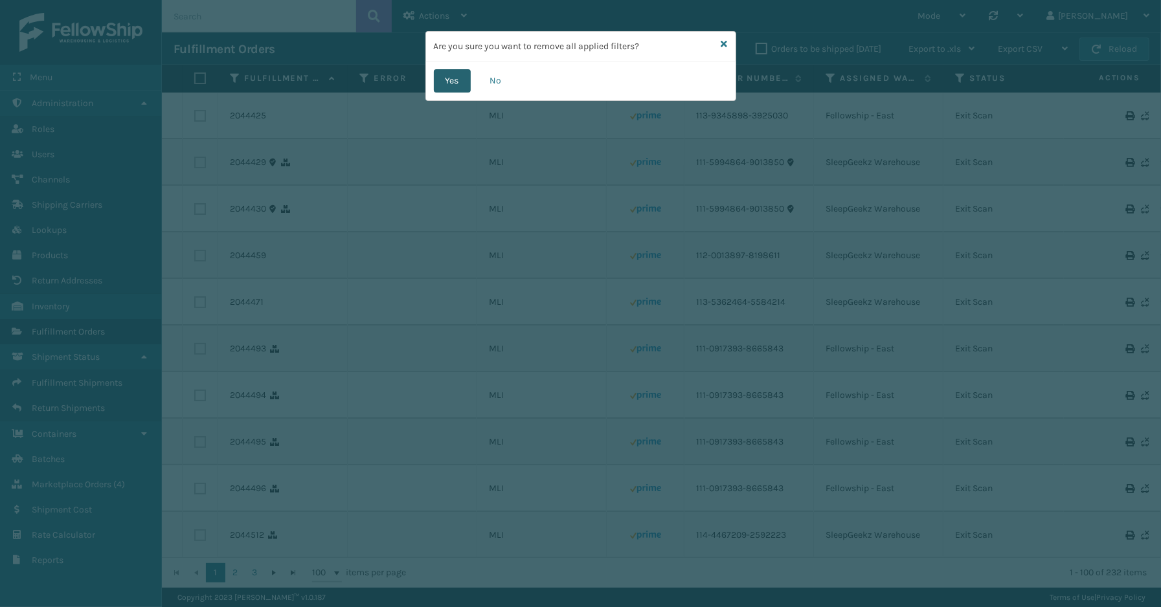
click at [469, 74] on button "Yes" at bounding box center [452, 80] width 37 height 23
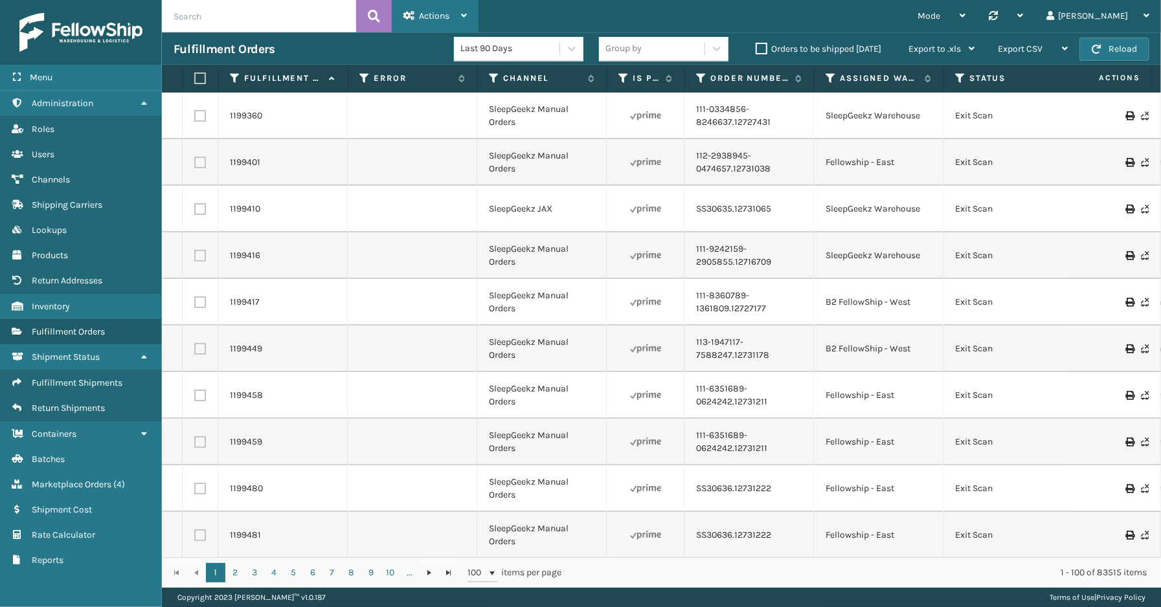
click at [443, 14] on span "Actions" at bounding box center [434, 15] width 30 height 11
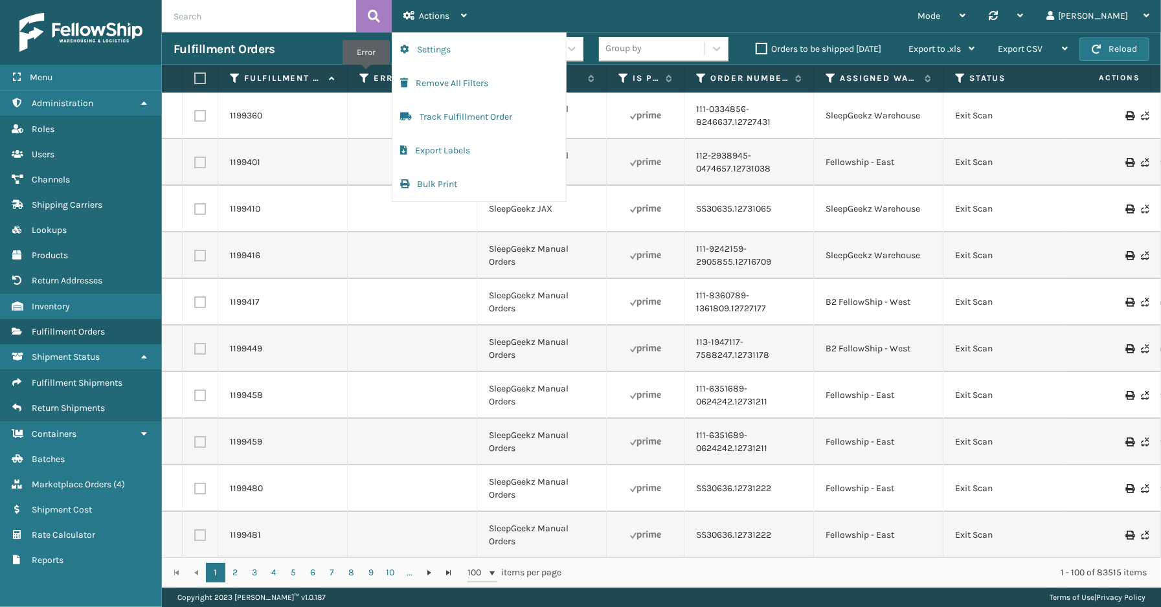
click at [366, 74] on icon at bounding box center [364, 79] width 10 height 12
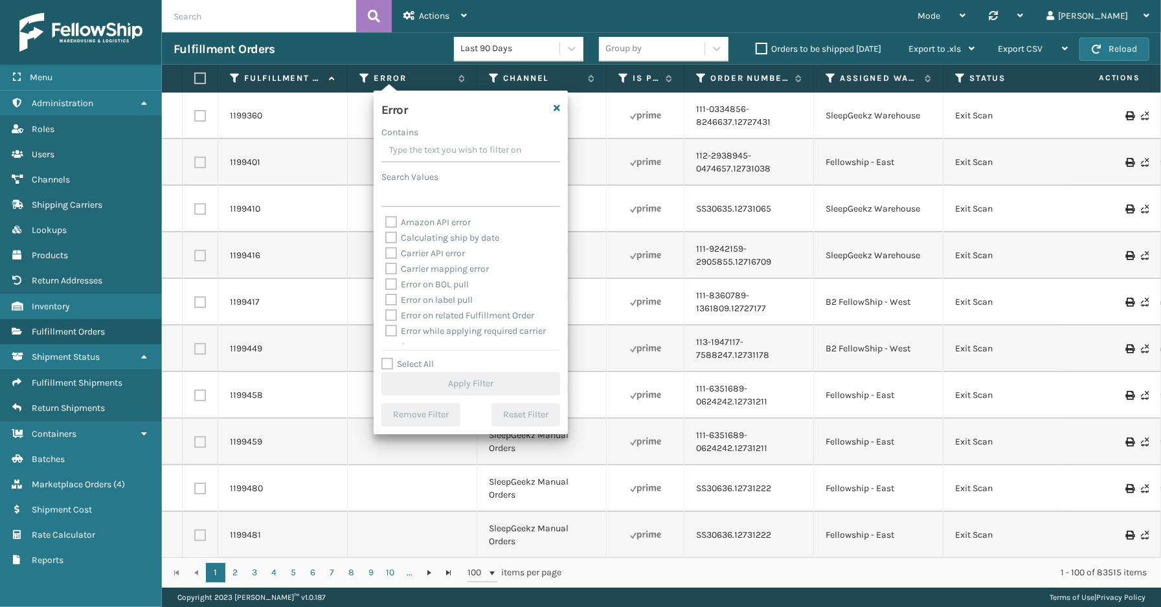
click at [418, 365] on label "Select All" at bounding box center [407, 364] width 52 height 11
click at [418, 358] on input "Select All" at bounding box center [478, 357] width 194 height 1
checkbox input "true"
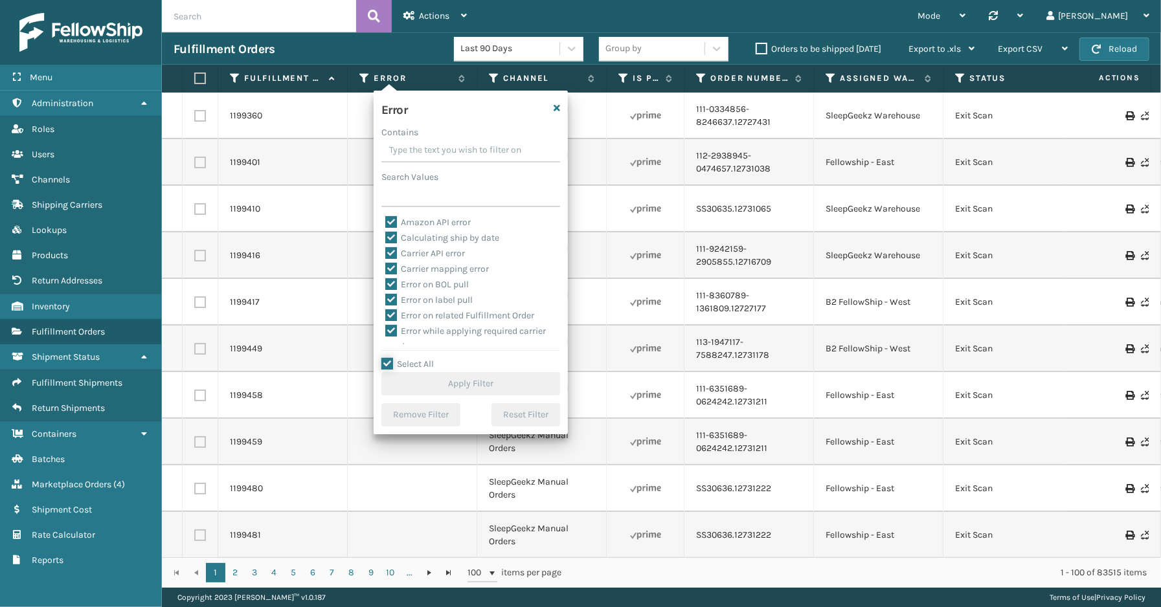
checkbox input "true"
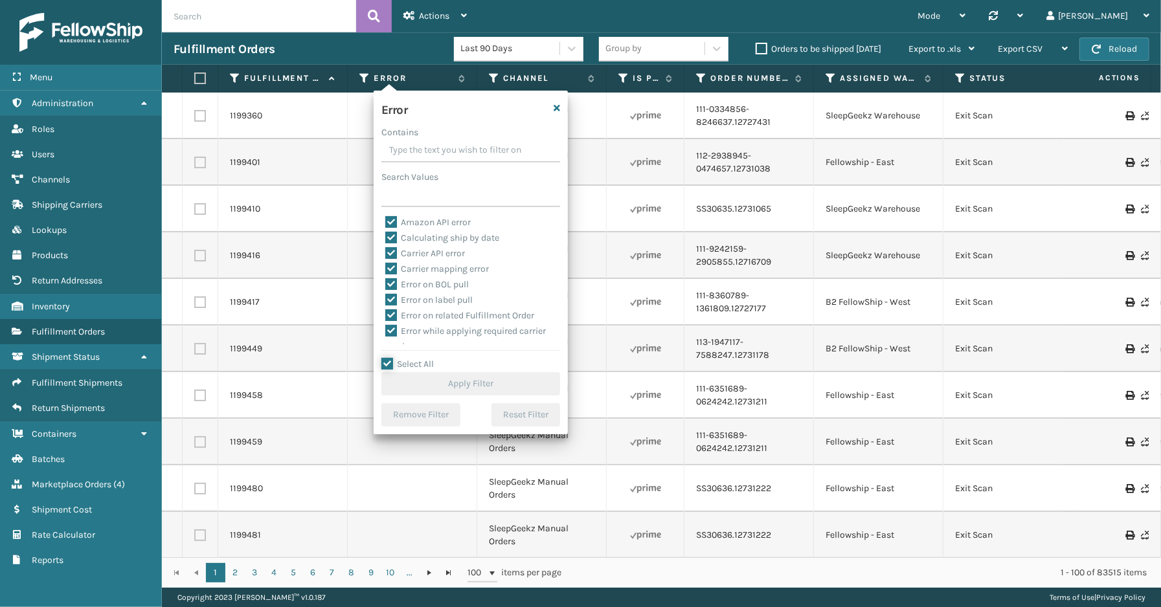
checkbox input "true"
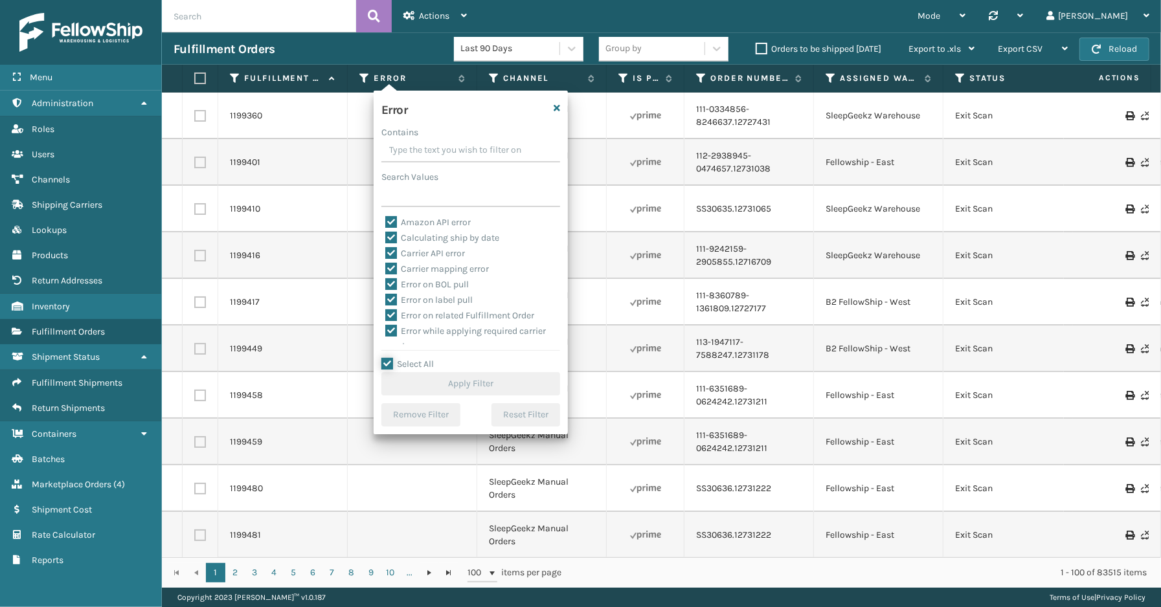
checkbox input "true"
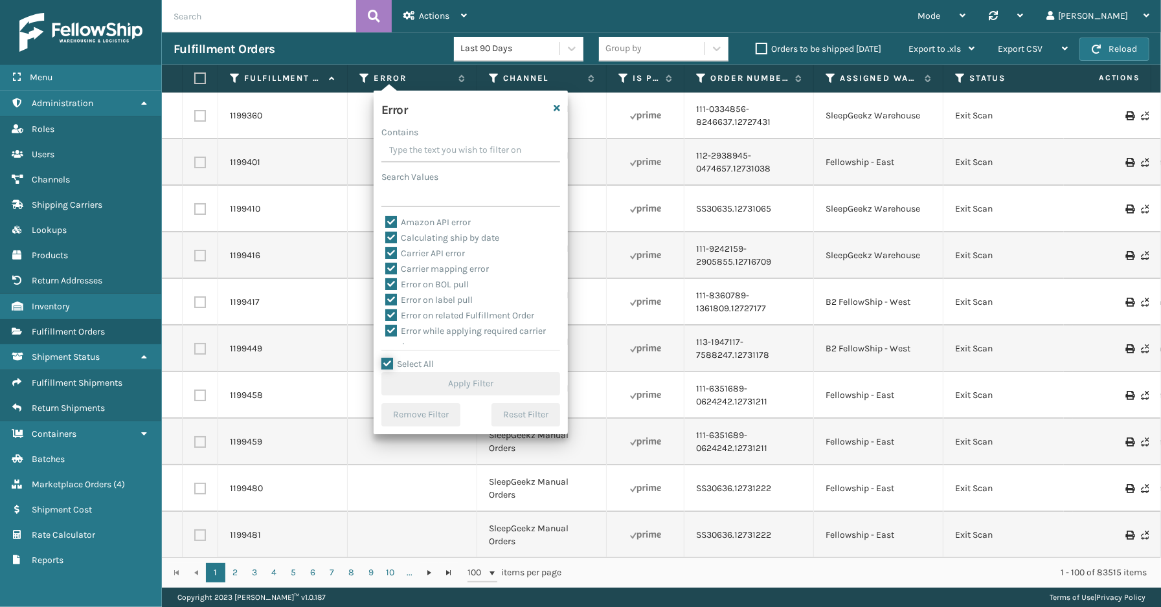
checkbox input "true"
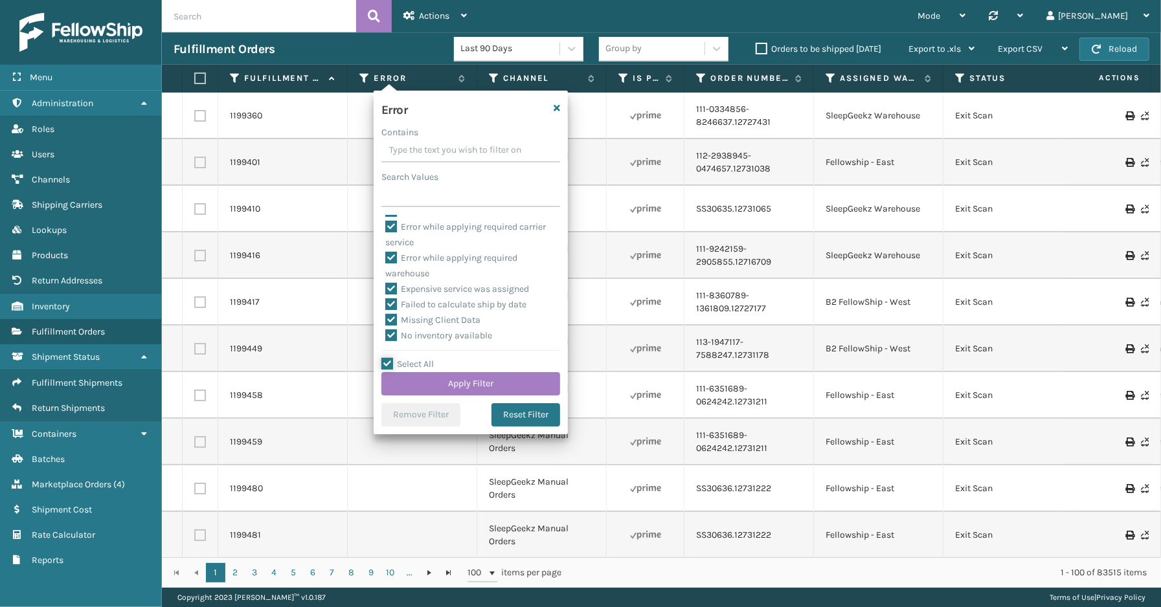
scroll to position [289, 0]
click at [434, 334] on label "To be cancelled" at bounding box center [423, 336] width 77 height 11
click at [386, 334] on input "To be cancelled" at bounding box center [385, 334] width 1 height 8
checkbox input "false"
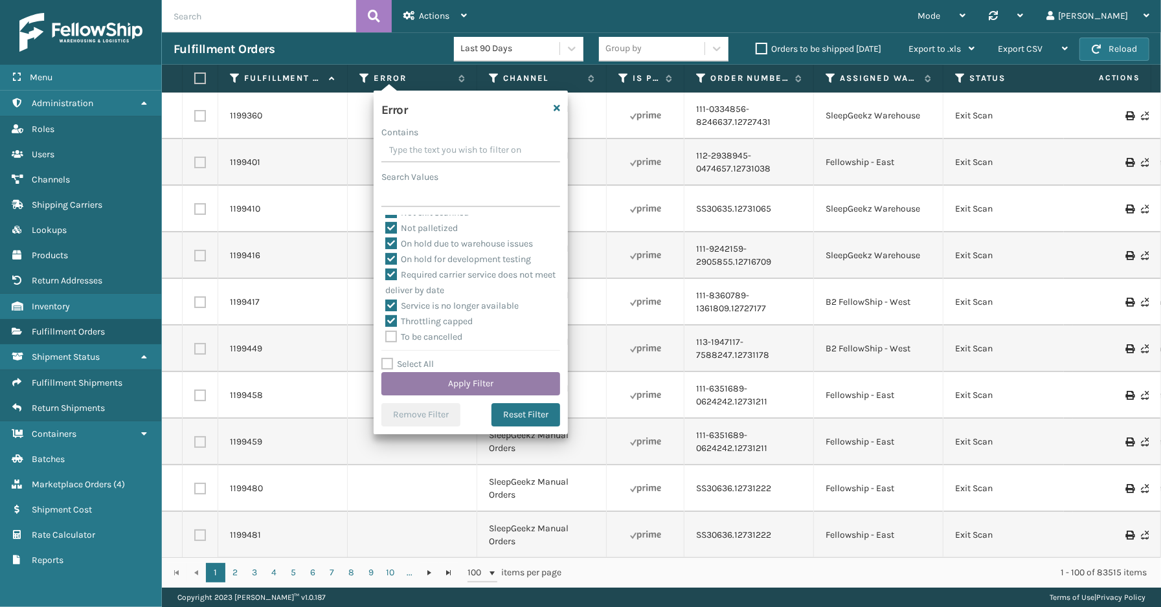
click at [448, 380] on button "Apply Filter" at bounding box center [470, 383] width 179 height 23
